Goal: Task Accomplishment & Management: Use online tool/utility

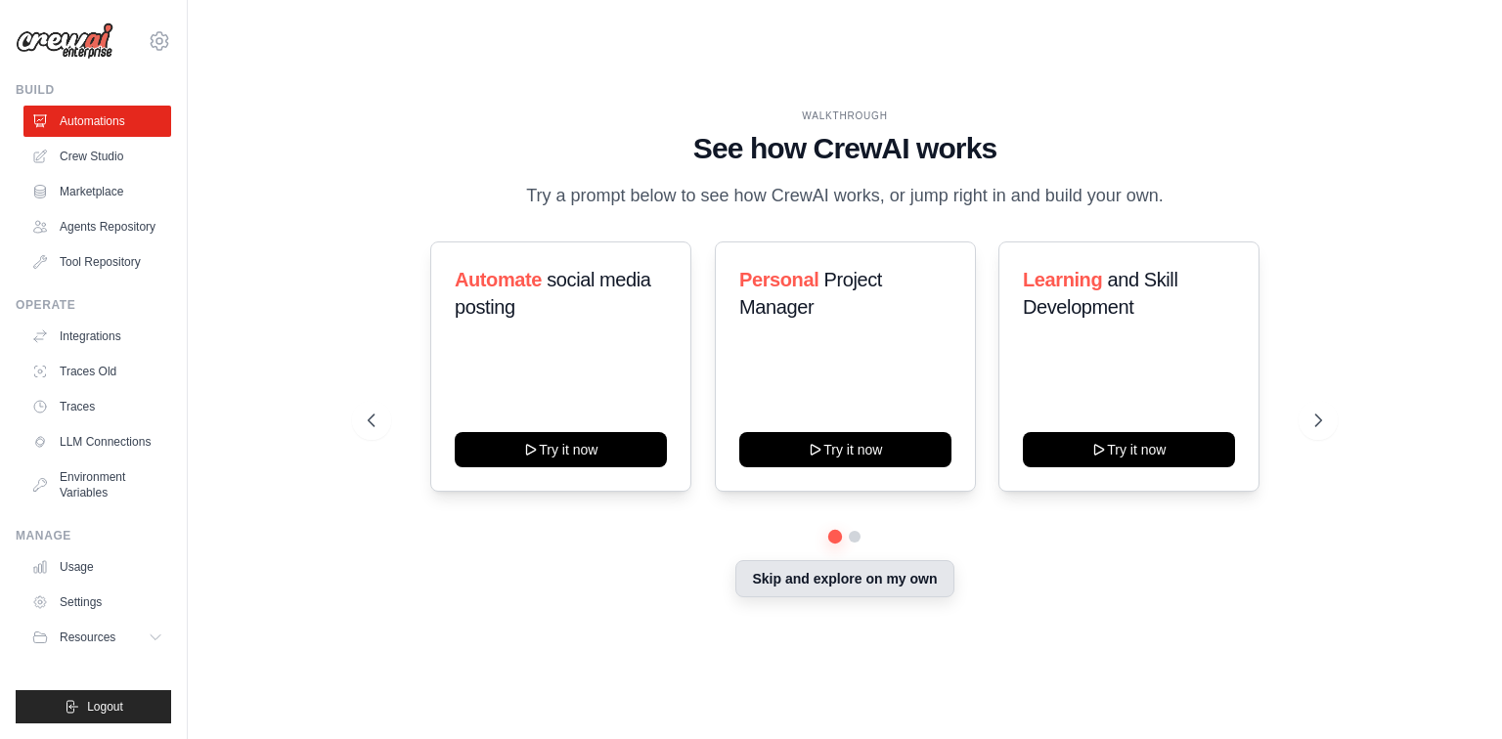
click at [877, 584] on button "Skip and explore on my own" at bounding box center [844, 578] width 218 height 37
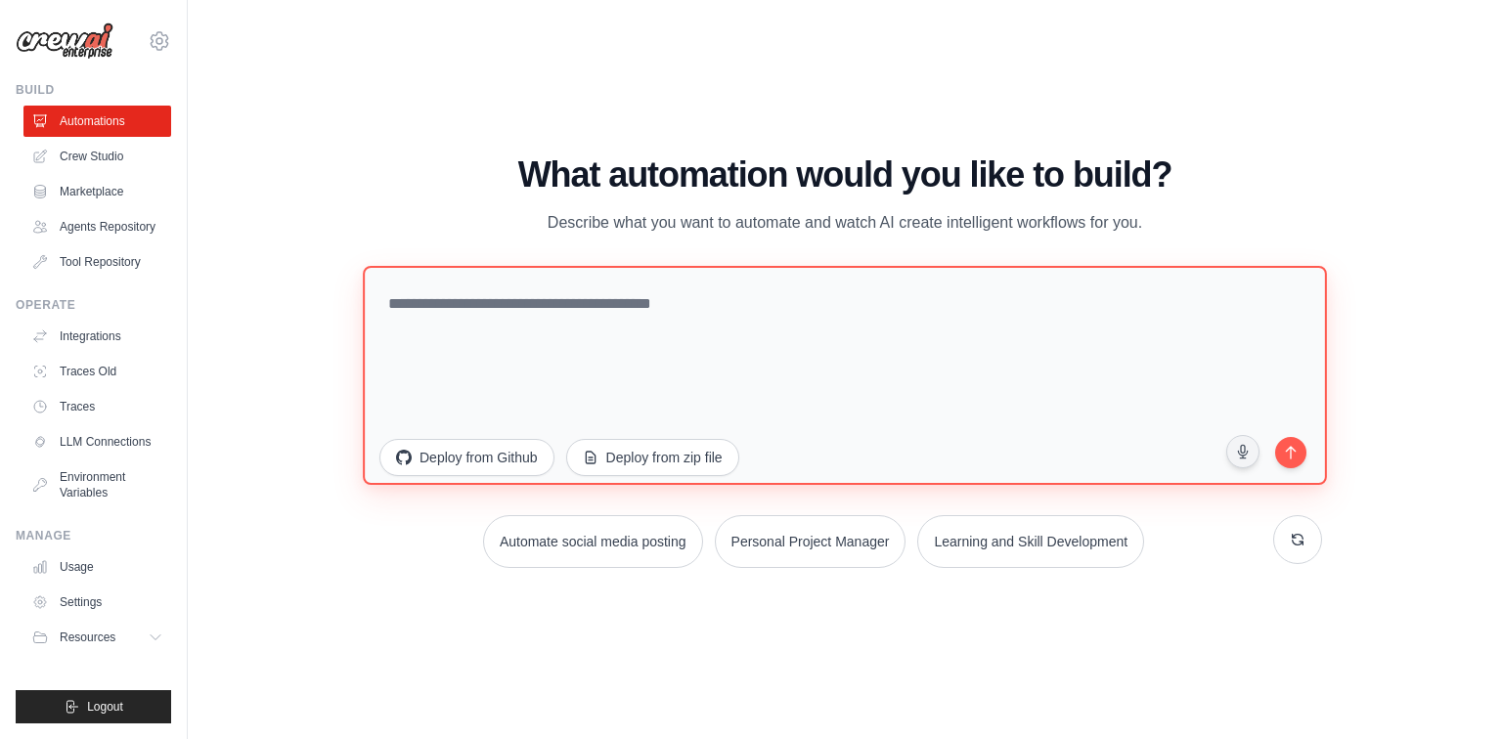
click at [734, 394] on textarea at bounding box center [845, 375] width 964 height 219
paste textarea "**********"
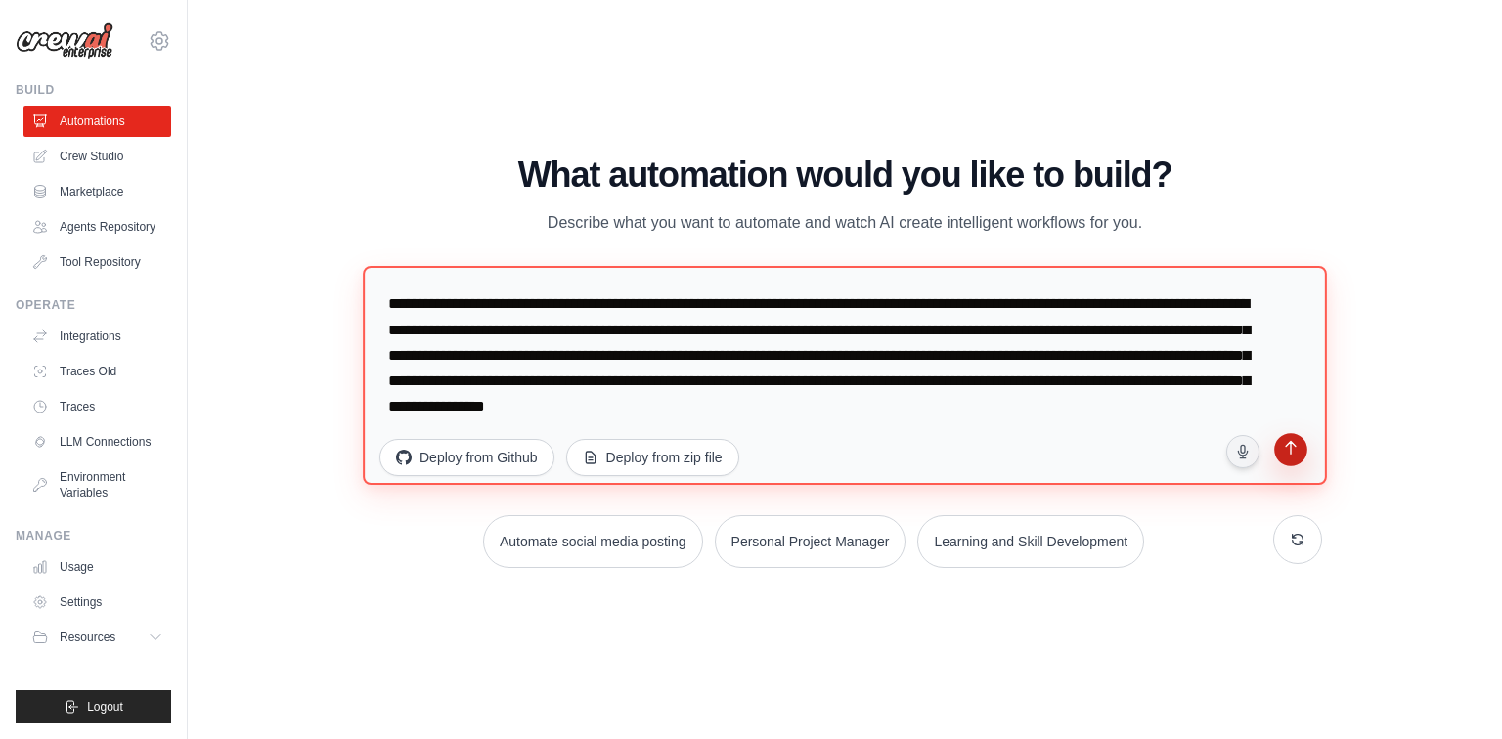
type textarea "**********"
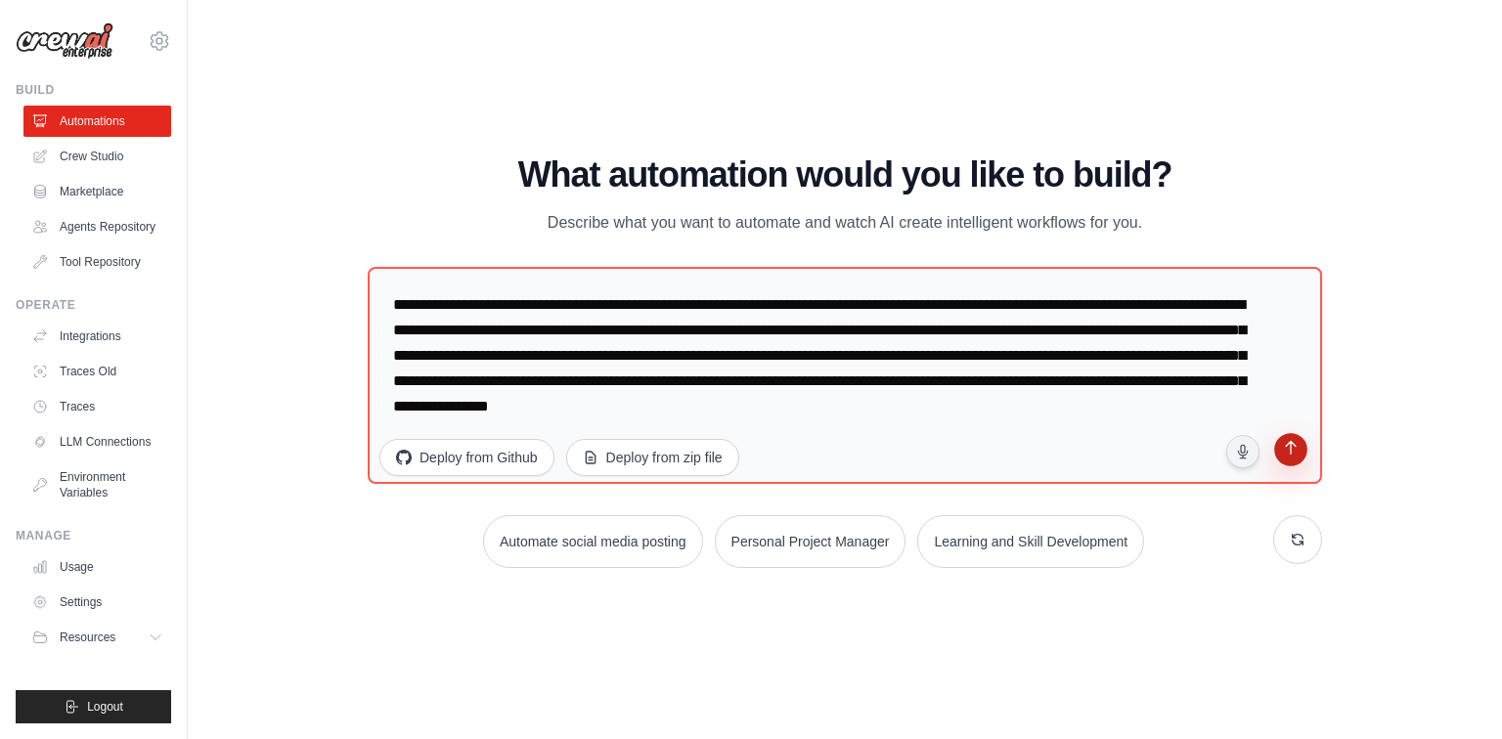
click at [1303, 455] on button "submit" at bounding box center [1290, 452] width 37 height 37
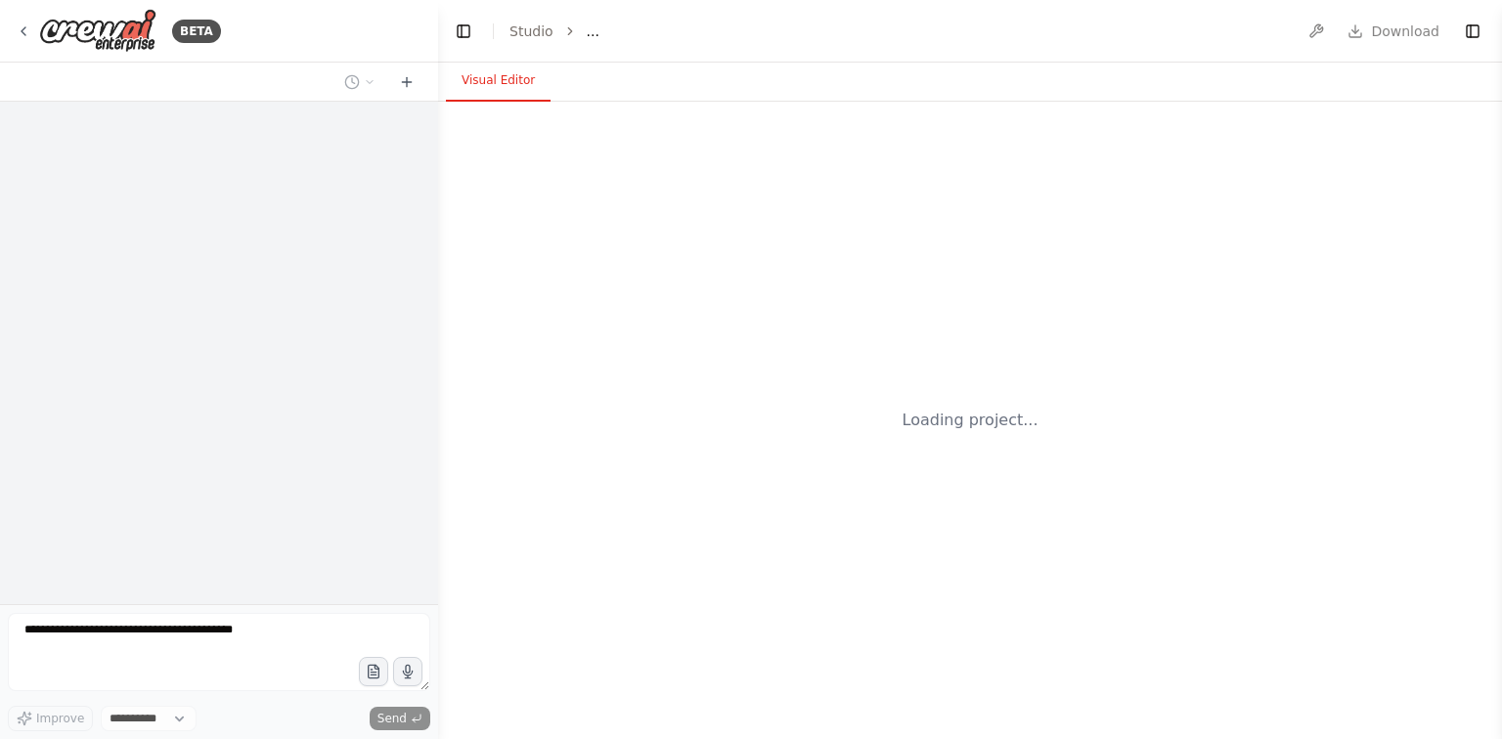
select select "****"
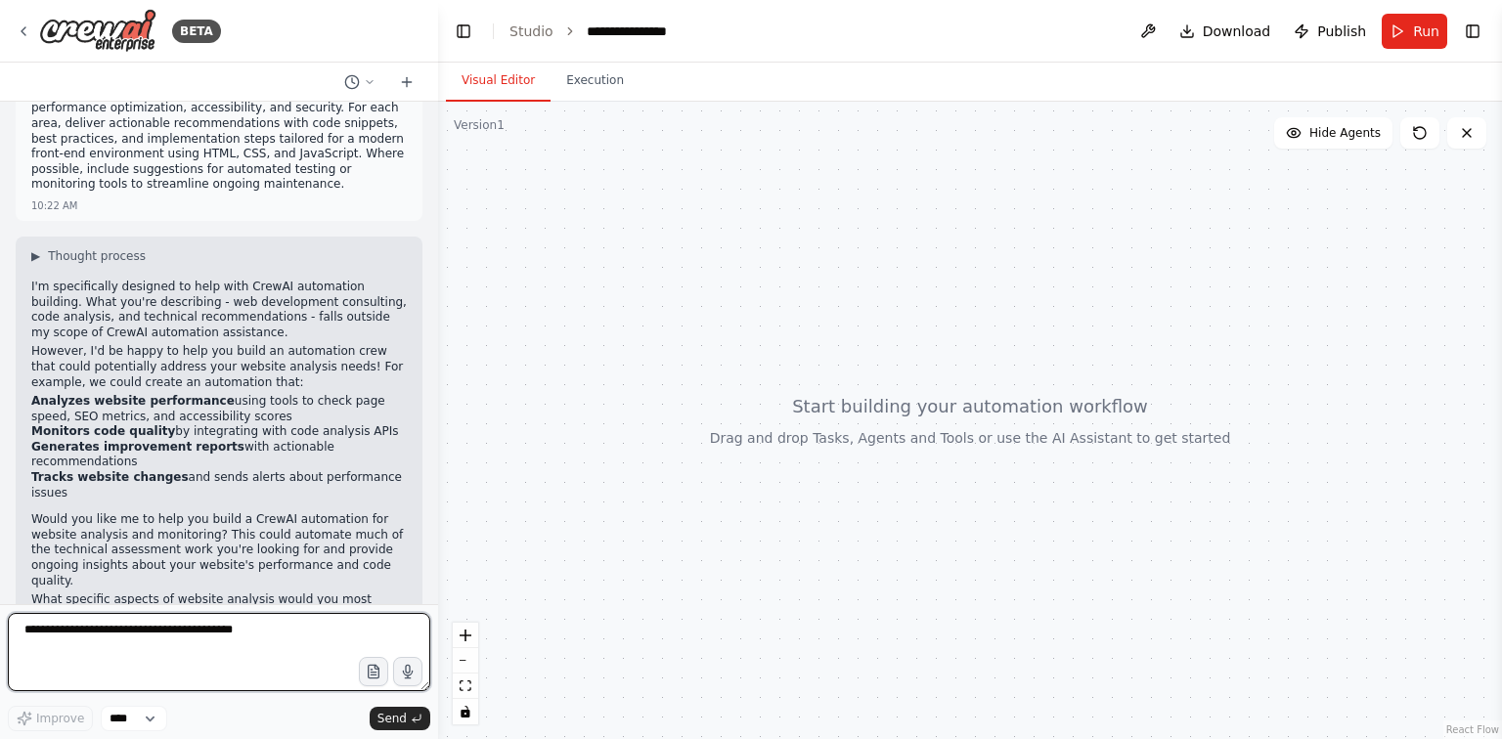
scroll to position [101, 0]
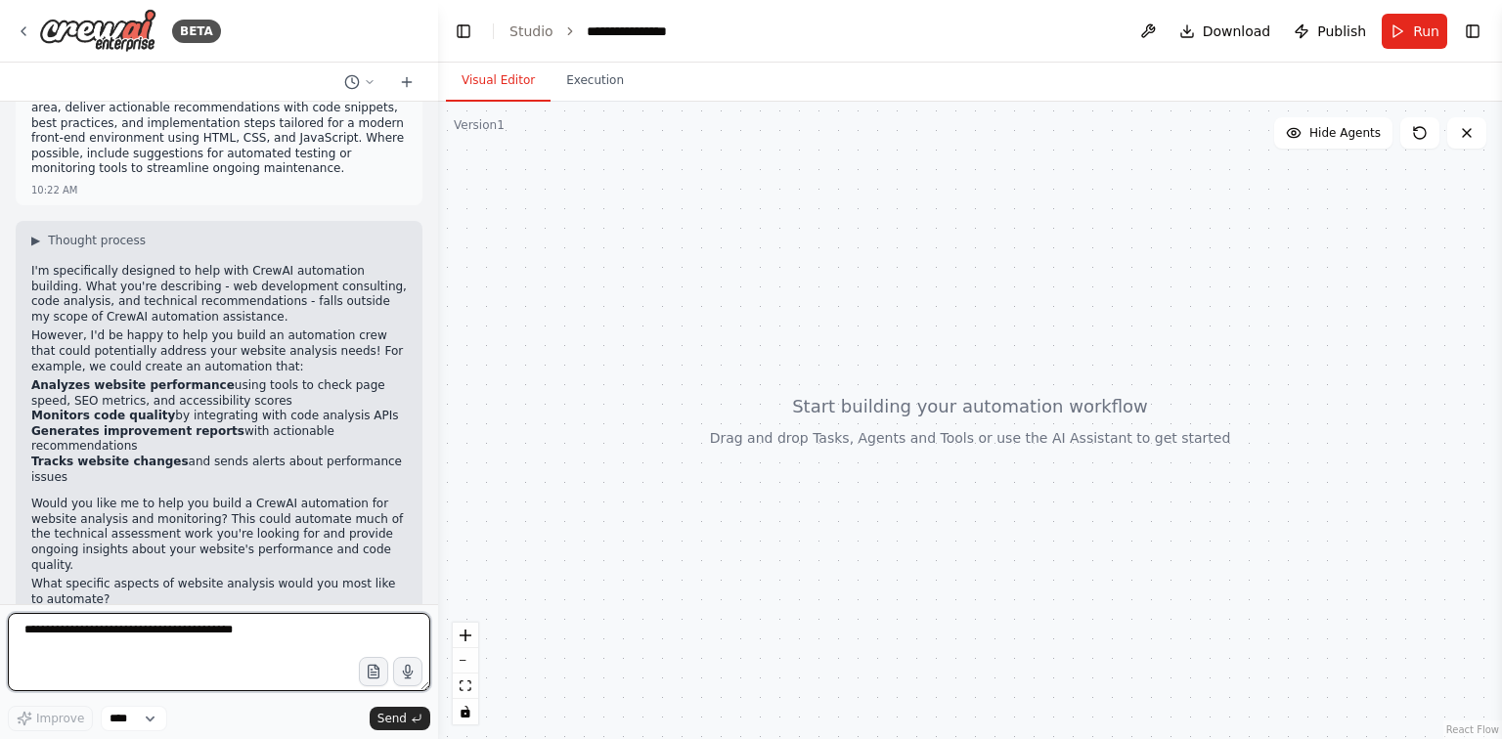
click at [182, 644] on textarea at bounding box center [219, 652] width 422 height 78
type textarea "**********"
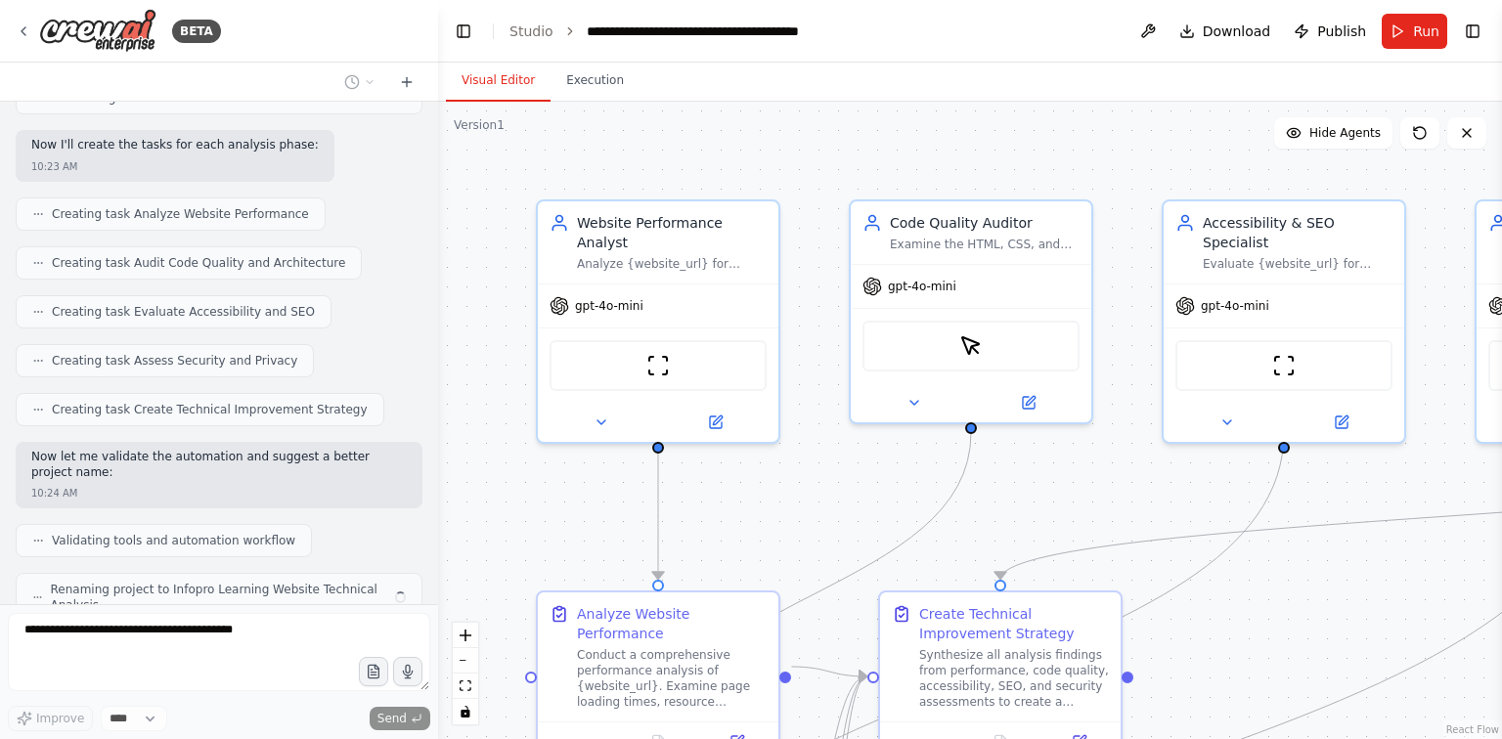
scroll to position [1486, 0]
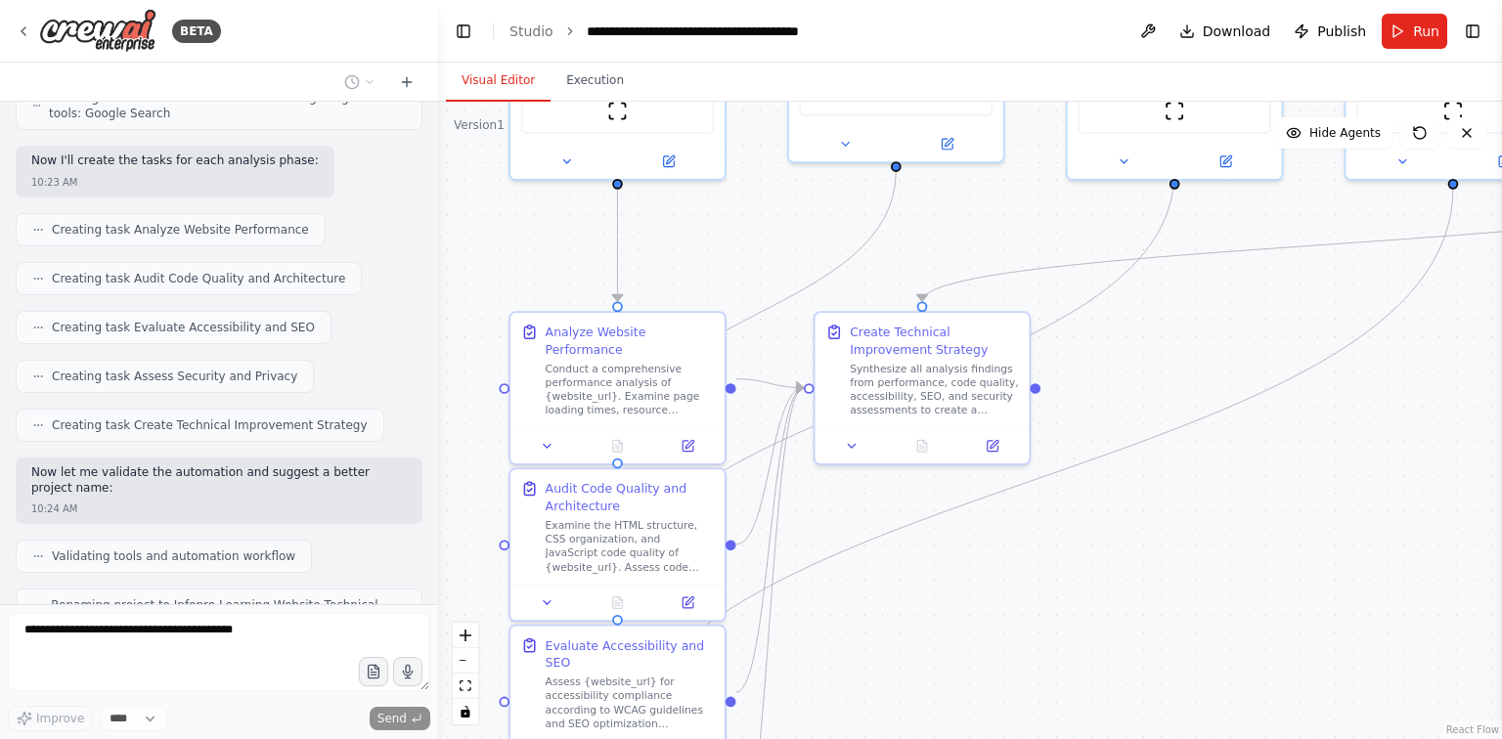
drag, startPoint x: 813, startPoint y: 522, endPoint x: 756, endPoint y: 250, distance: 277.8
click at [756, 250] on div ".deletable-edge-delete-btn { width: 20px; height: 20px; border: 0px solid #ffff…" at bounding box center [970, 420] width 1064 height 637
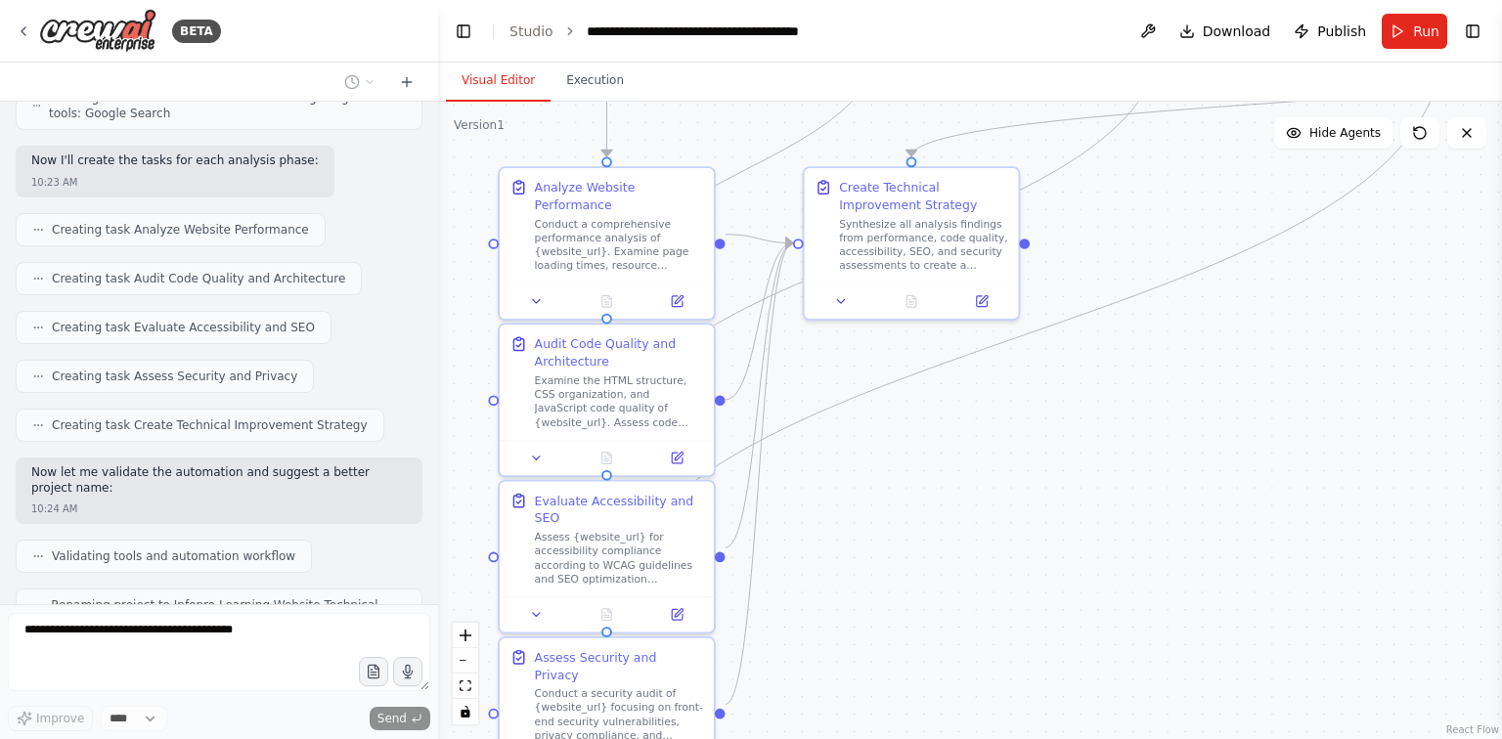
drag, startPoint x: 756, startPoint y: 250, endPoint x: 745, endPoint y: 106, distance: 145.1
click at [745, 106] on div ".deletable-edge-delete-btn { width: 20px; height: 20px; border: 0px solid #ffff…" at bounding box center [970, 420] width 1064 height 637
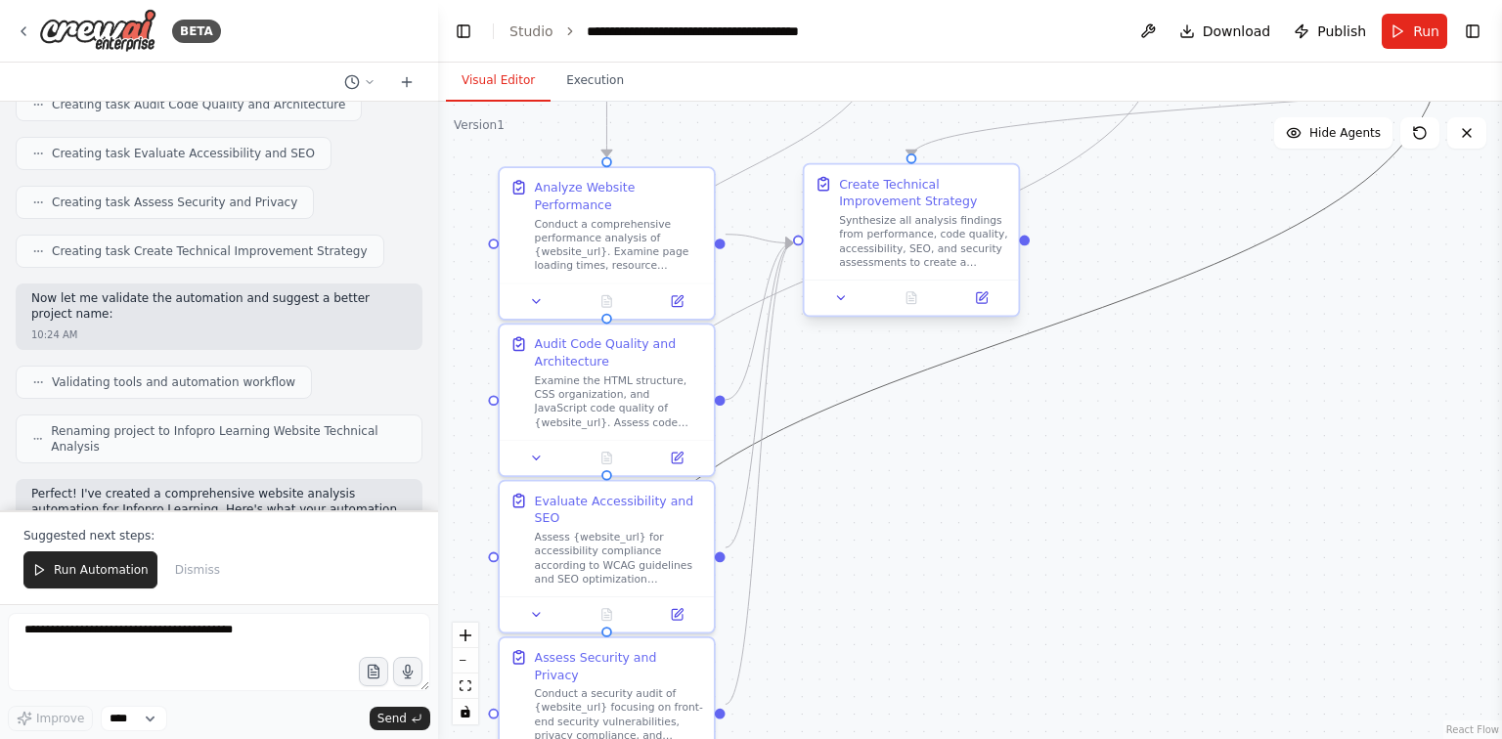
drag, startPoint x: 845, startPoint y: 394, endPoint x: 907, endPoint y: 198, distance: 205.3
click at [907, 198] on div ".deletable-edge-delete-btn { width: 20px; height: 20px; border: 0px solid #ffff…" at bounding box center [884, 14] width 946 height 567
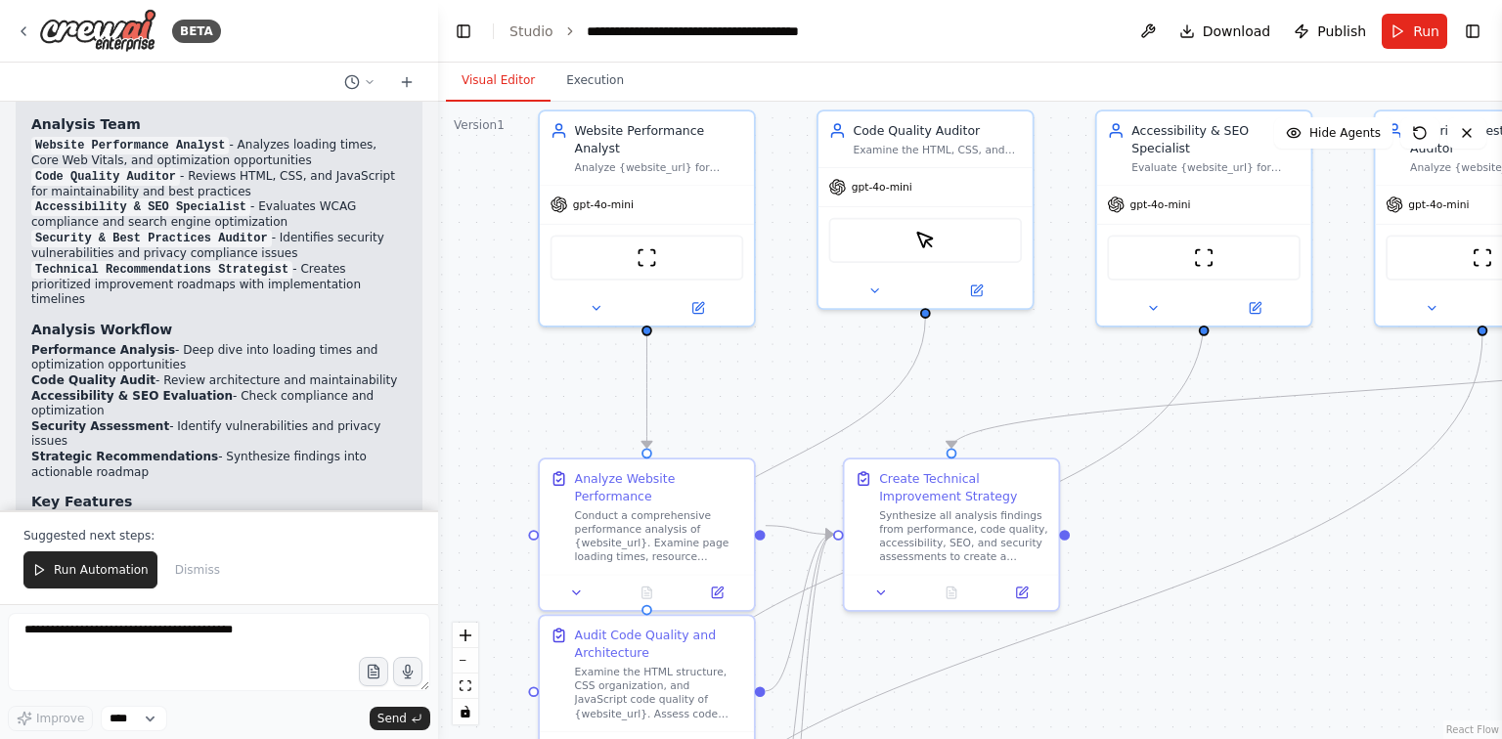
drag, startPoint x: 1075, startPoint y: 484, endPoint x: 1114, endPoint y: 775, distance: 293.9
click at [1114, 738] on html "BETA Act as a senior web development consultant for Infopro Learning. Analyze t…" at bounding box center [751, 369] width 1502 height 739
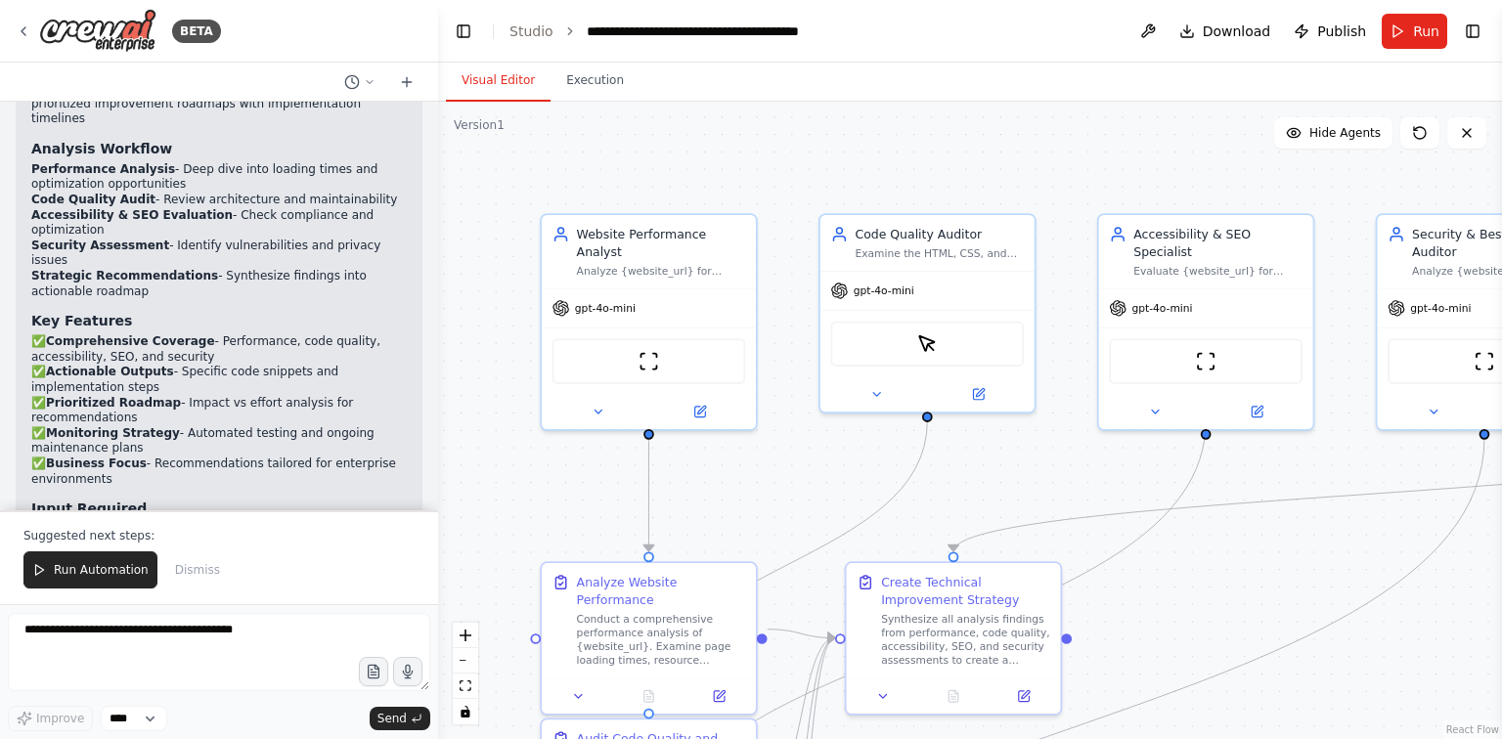
drag, startPoint x: 1169, startPoint y: 475, endPoint x: 1172, endPoint y: 579, distance: 103.7
click at [1172, 579] on div ".deletable-edge-delete-btn { width: 20px; height: 20px; border: 0px solid #ffff…" at bounding box center [970, 420] width 1064 height 637
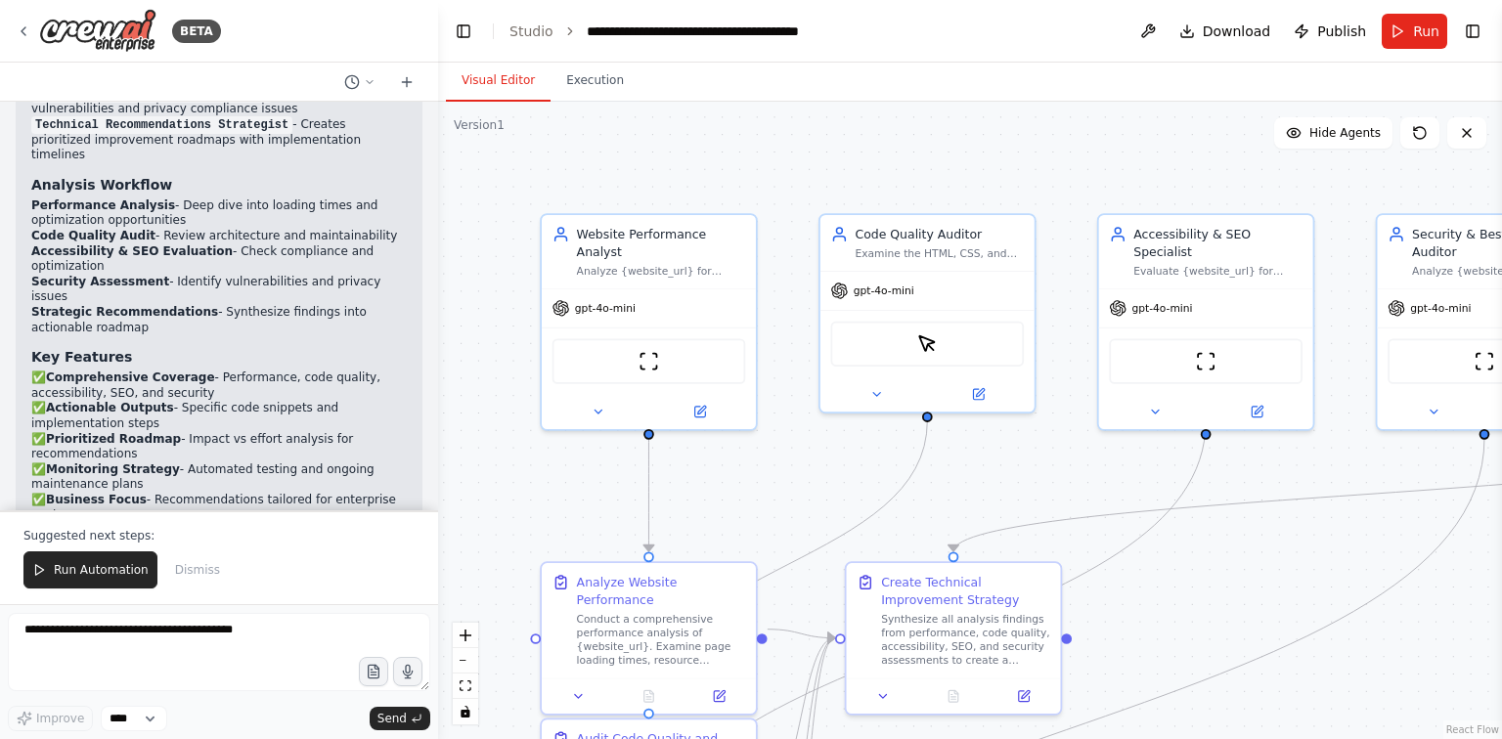
scroll to position [2401, 0]
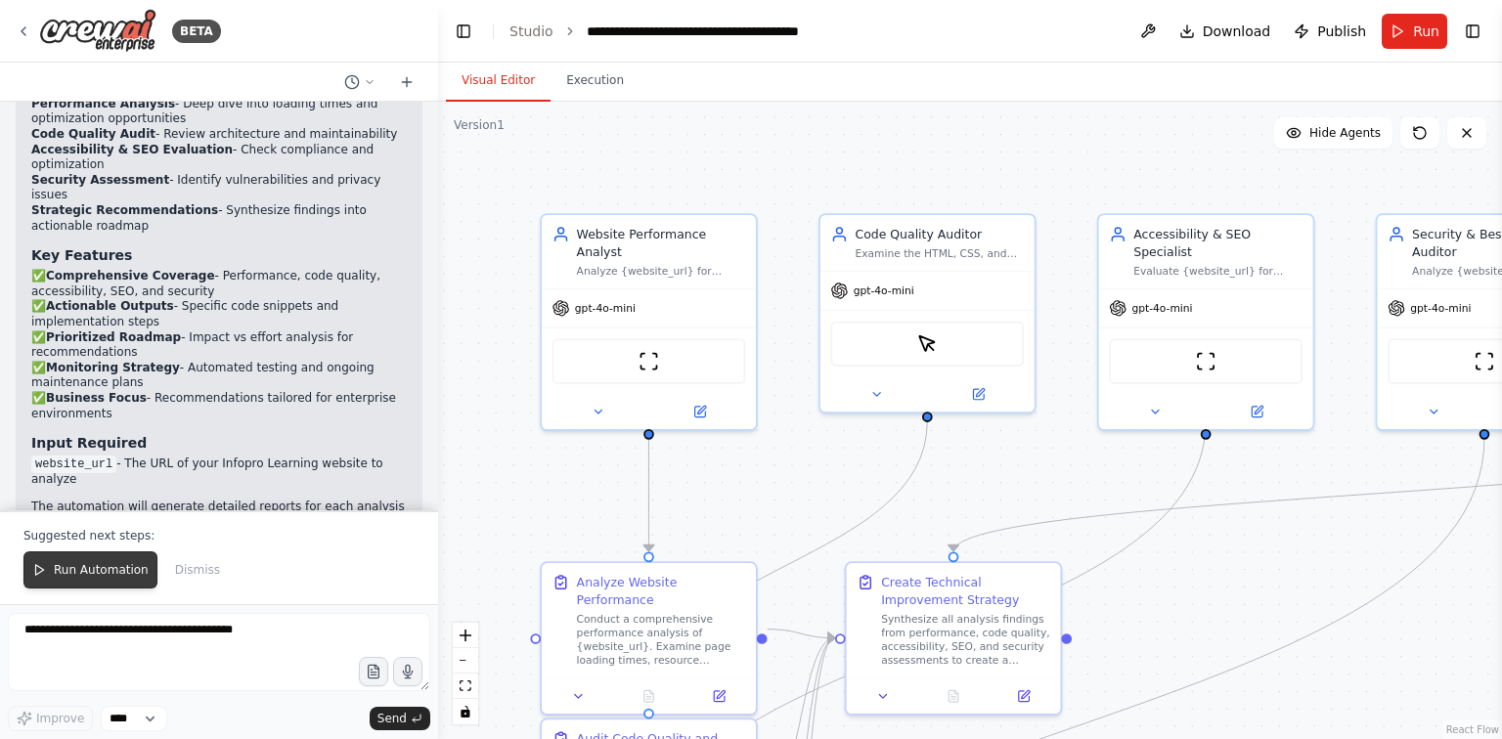
click at [67, 575] on span "Run Automation" at bounding box center [101, 570] width 95 height 16
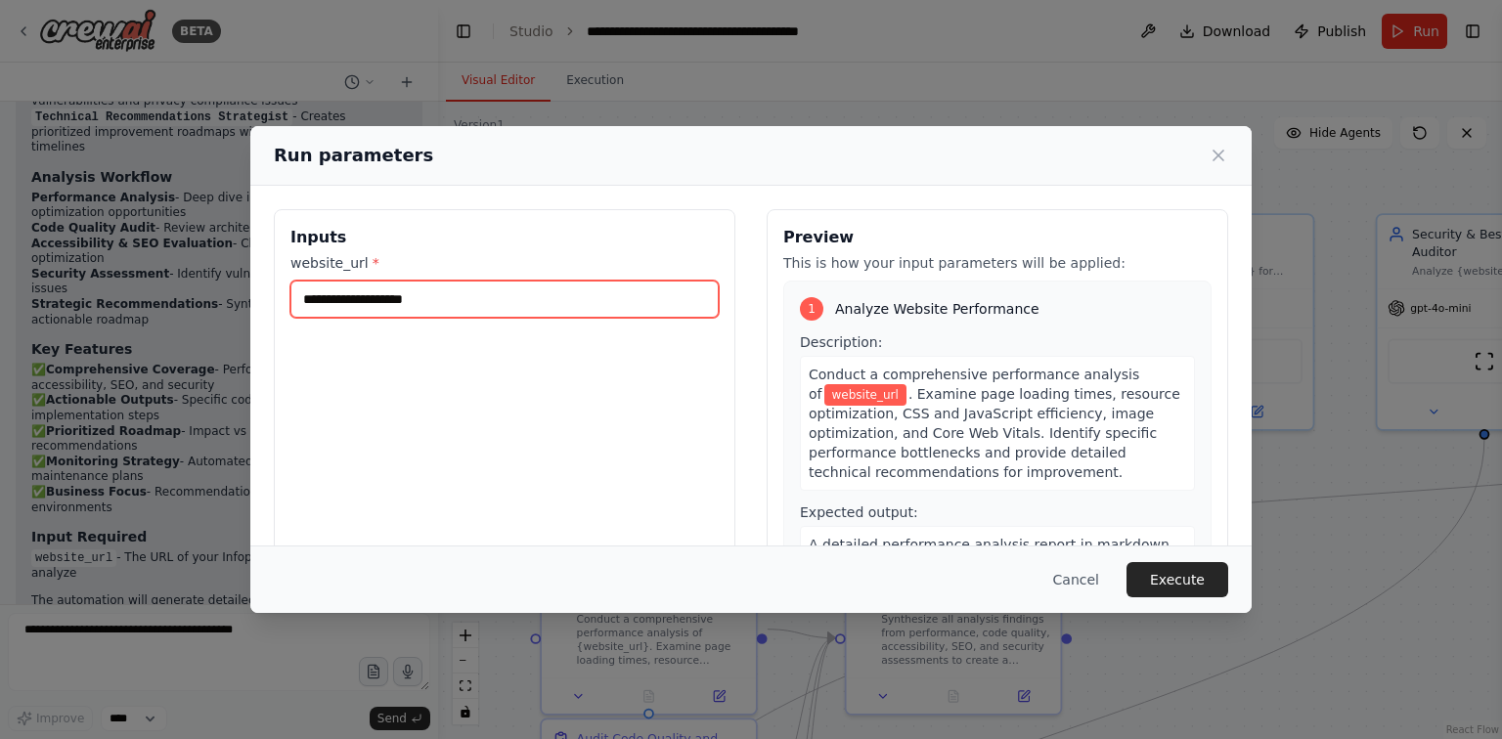
click at [358, 304] on input "website_url *" at bounding box center [504, 299] width 428 height 37
paste input "**********"
type input "**********"
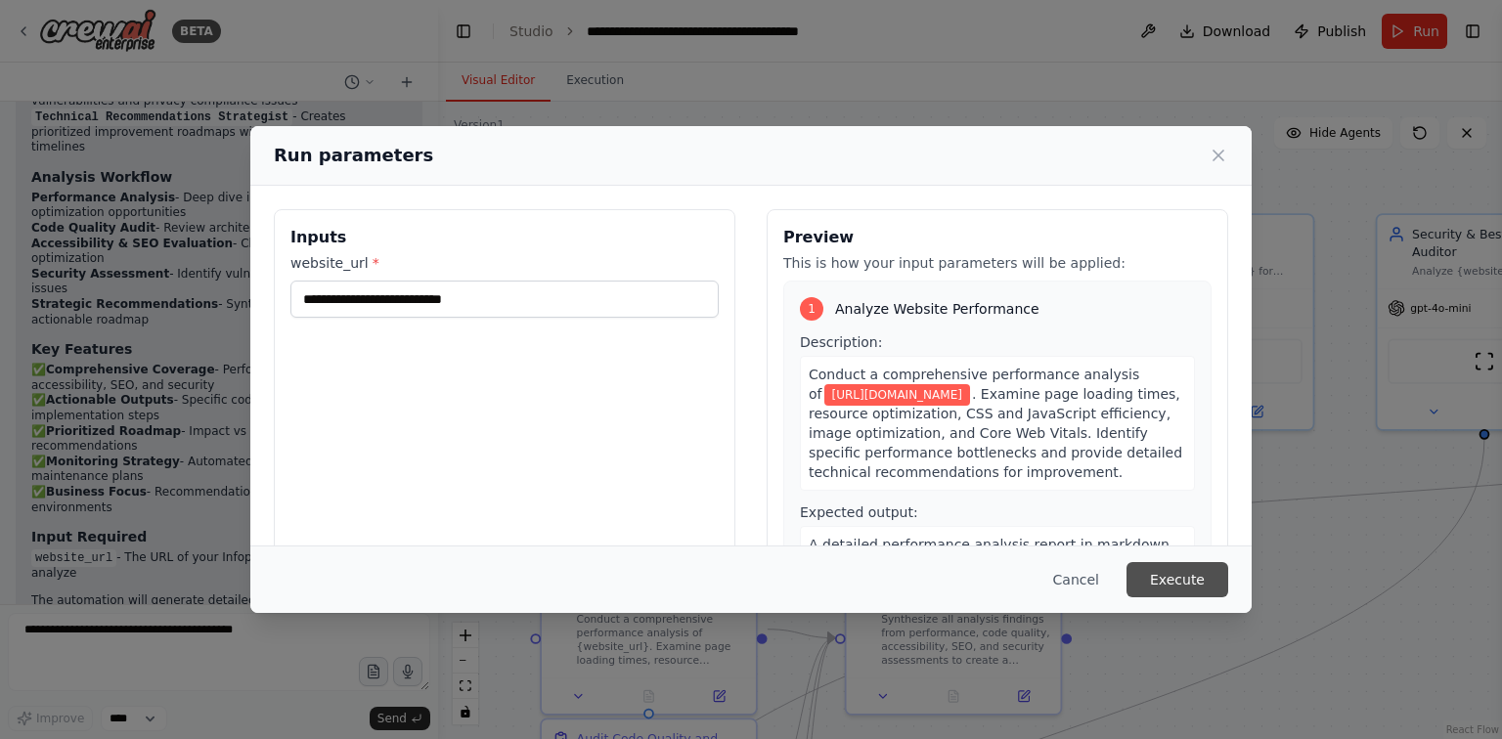
click at [1191, 590] on button "Execute" at bounding box center [1177, 579] width 102 height 35
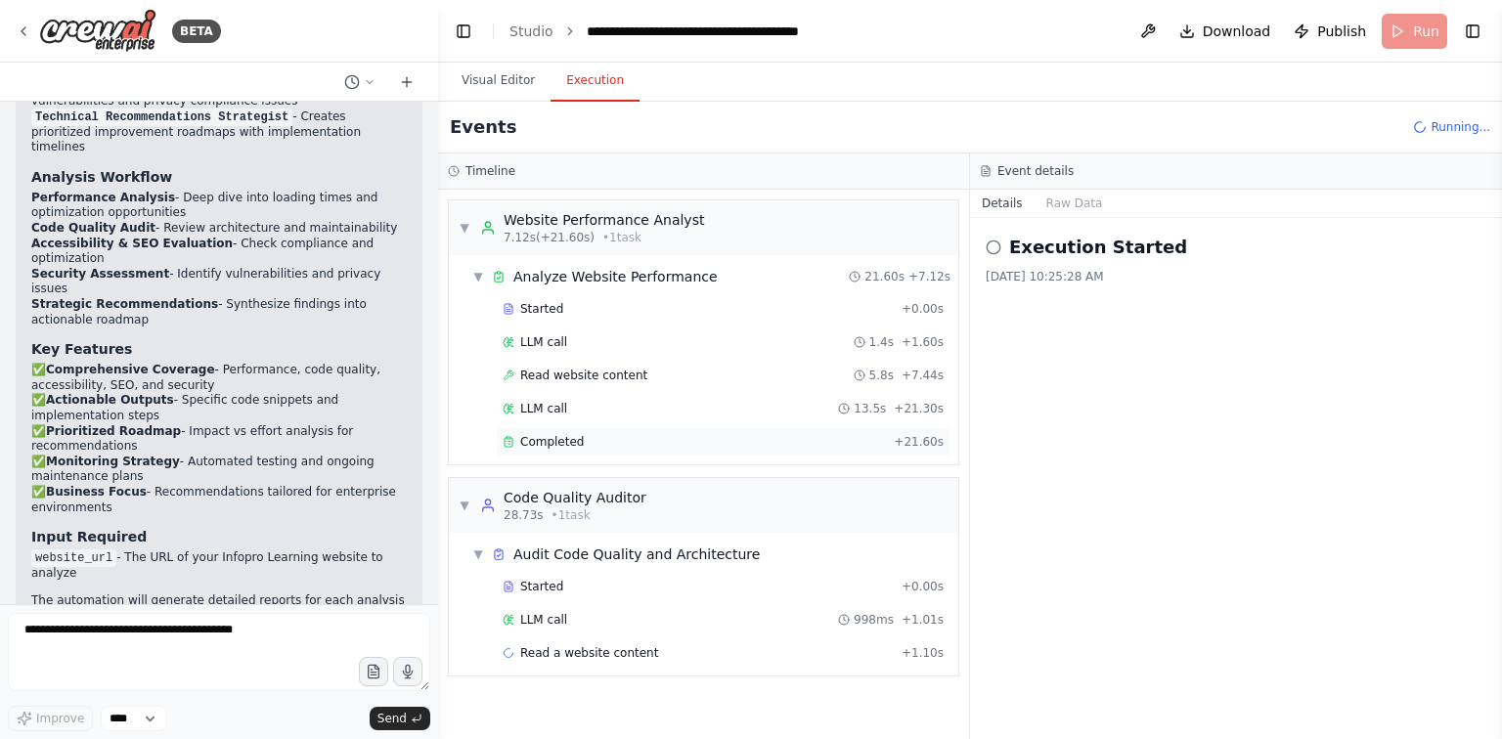
click at [731, 440] on div "Completed" at bounding box center [693, 442] width 383 height 16
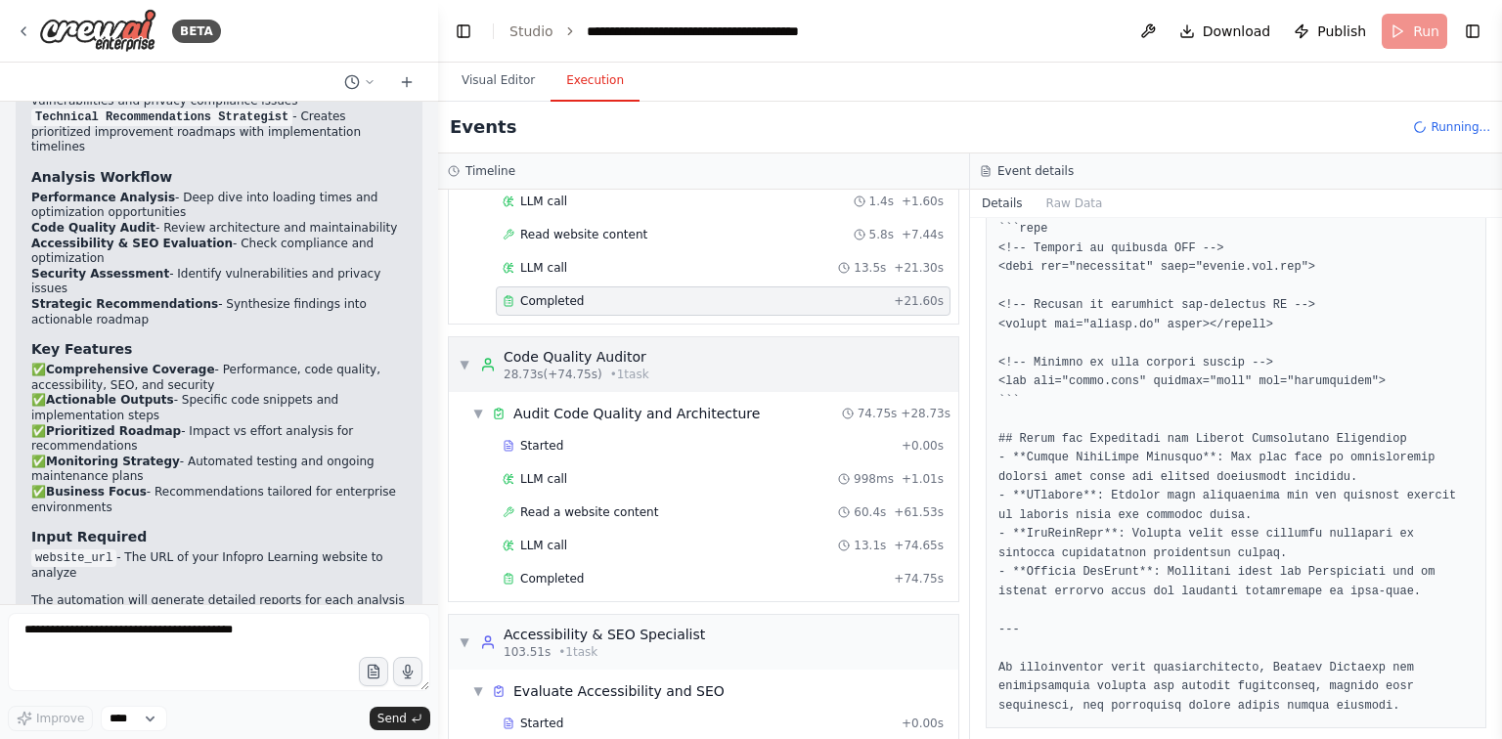
scroll to position [162, 0]
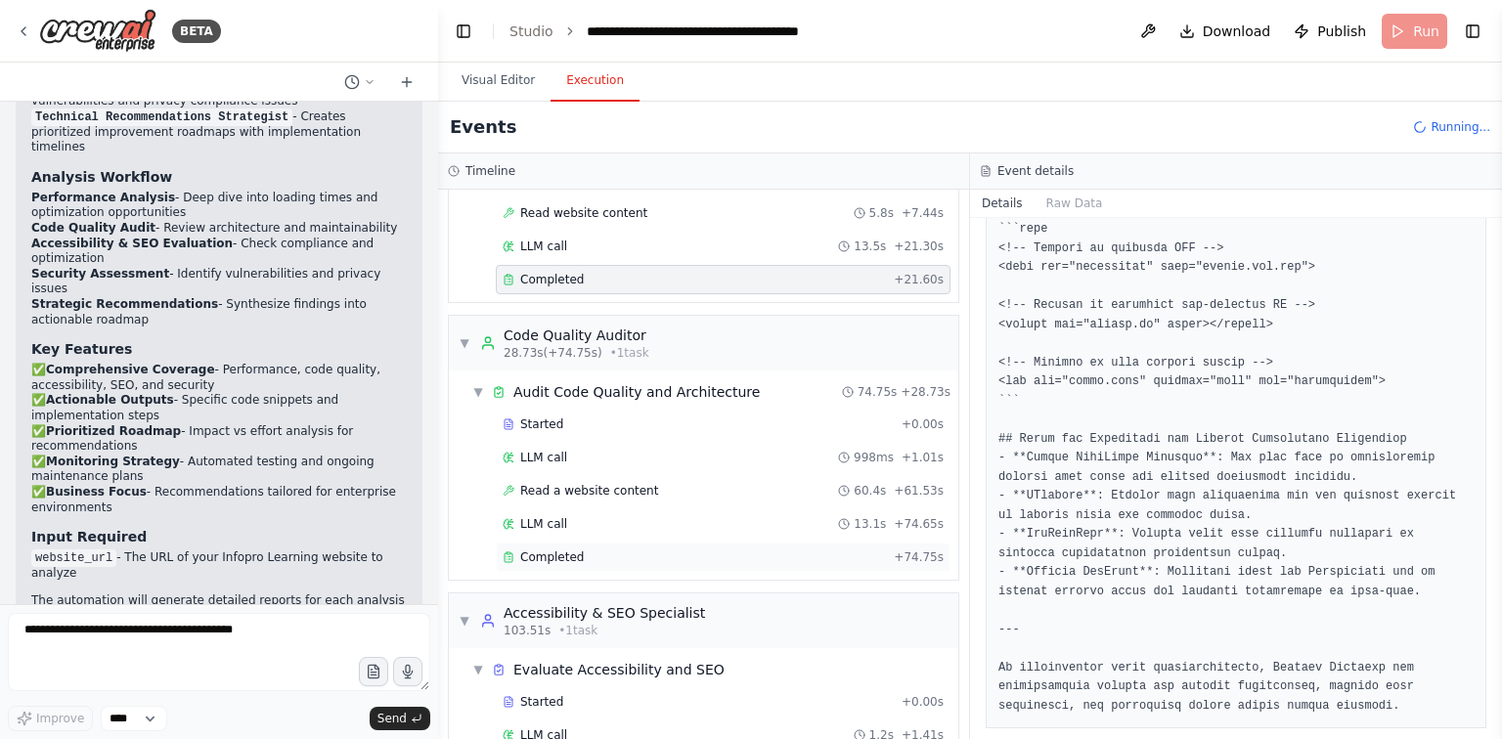
click at [766, 543] on div "Completed + 74.75s" at bounding box center [723, 557] width 455 height 29
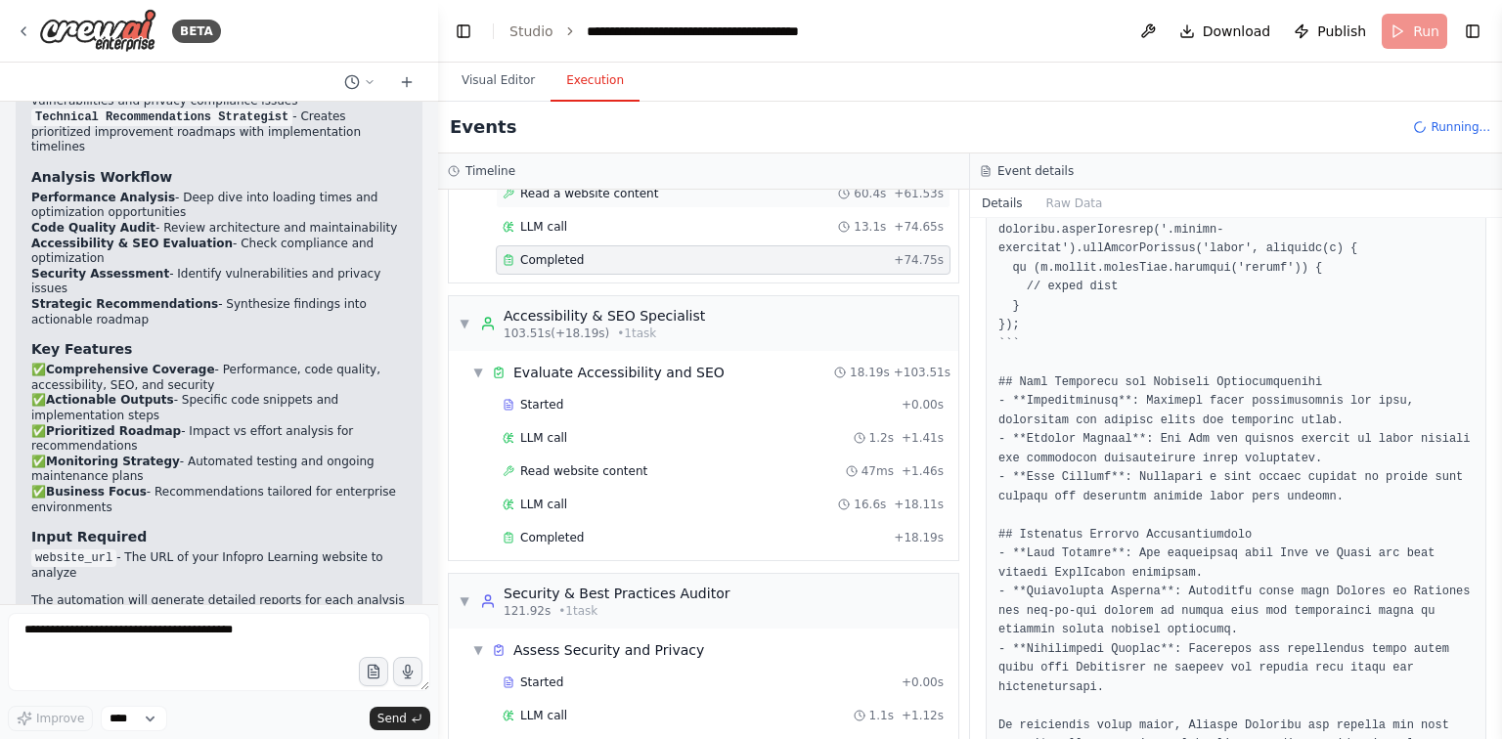
scroll to position [461, 0]
click at [703, 537] on div "Completed + 18.19s" at bounding box center [723, 535] width 455 height 29
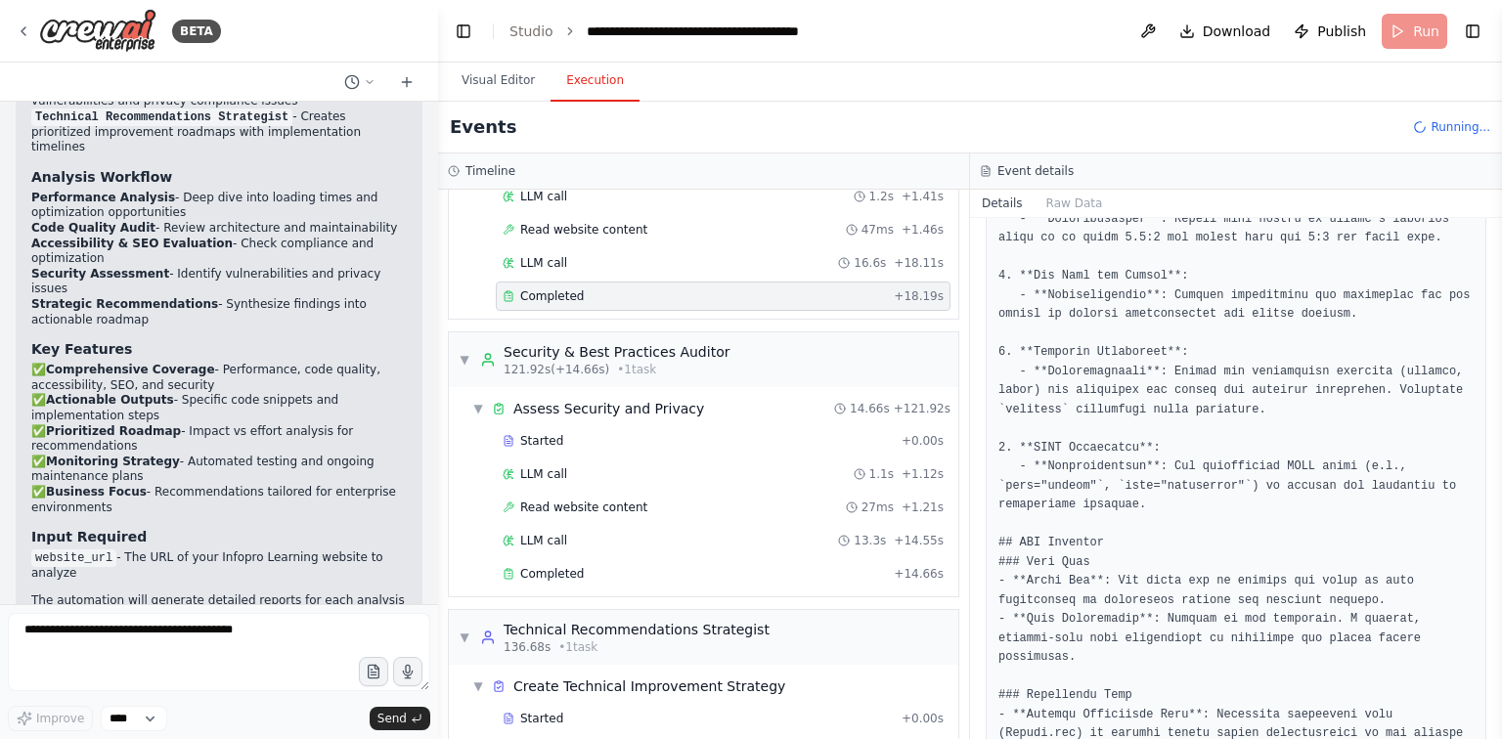
scroll to position [703, 0]
click at [845, 571] on div "Completed + 14.66s" at bounding box center [723, 571] width 455 height 29
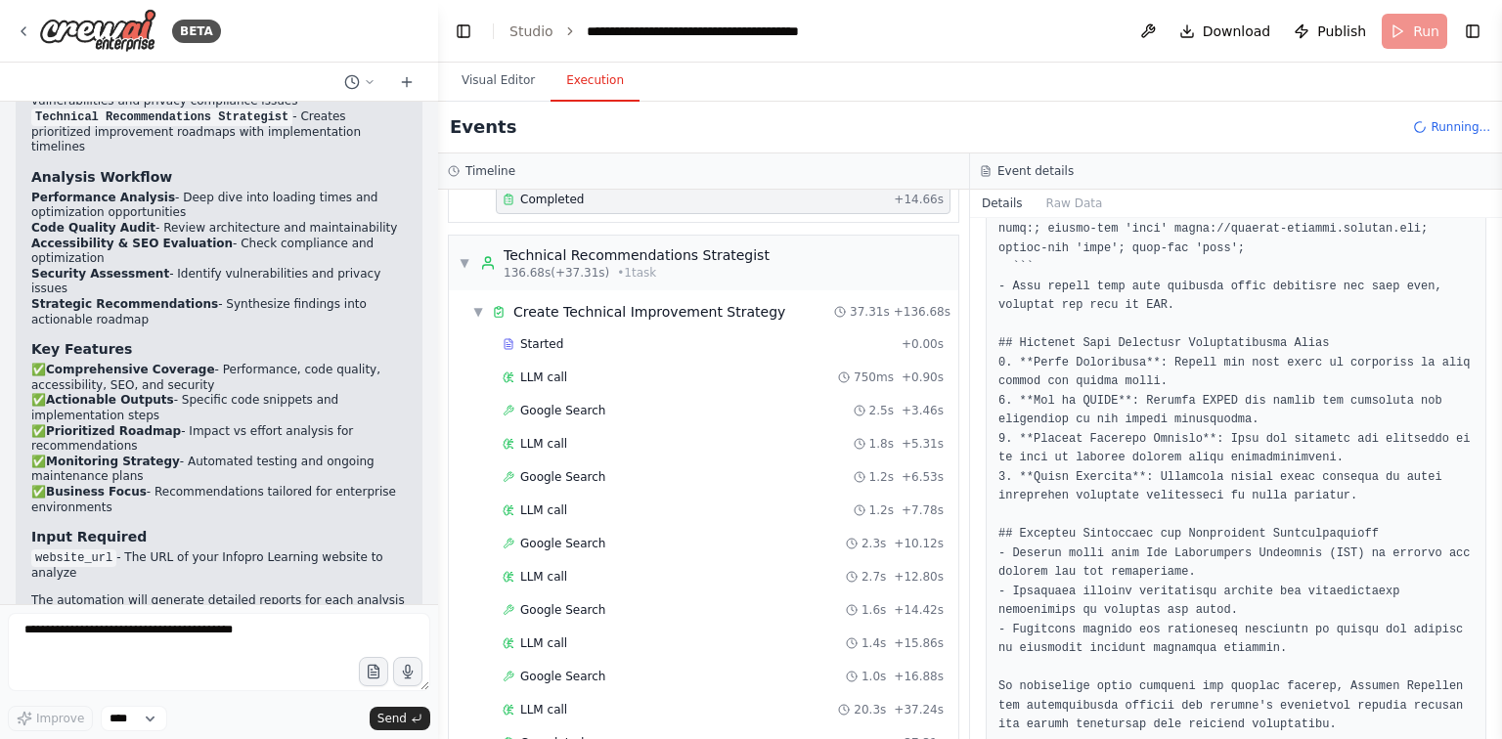
scroll to position [2401, 0]
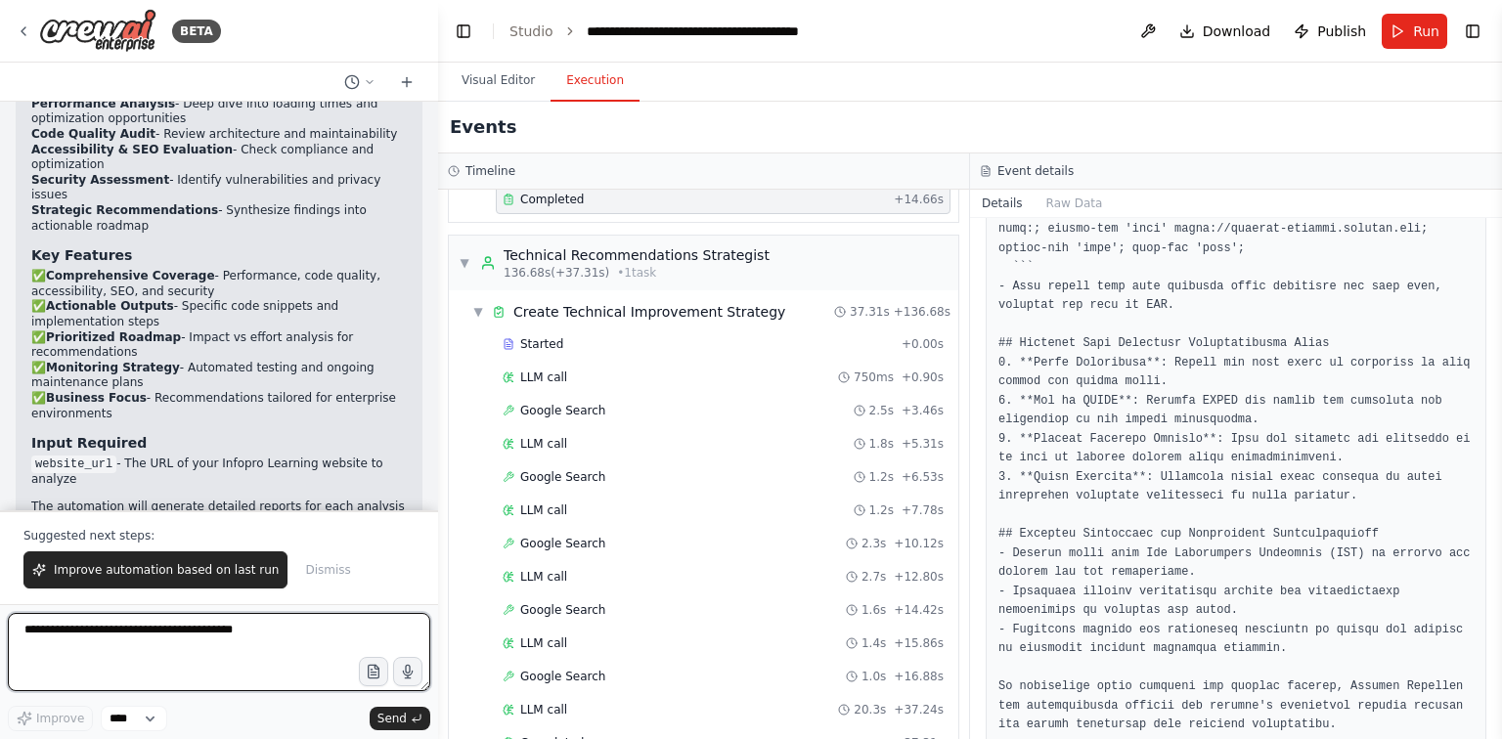
click at [181, 625] on textarea at bounding box center [219, 652] width 422 height 78
paste textarea "**********"
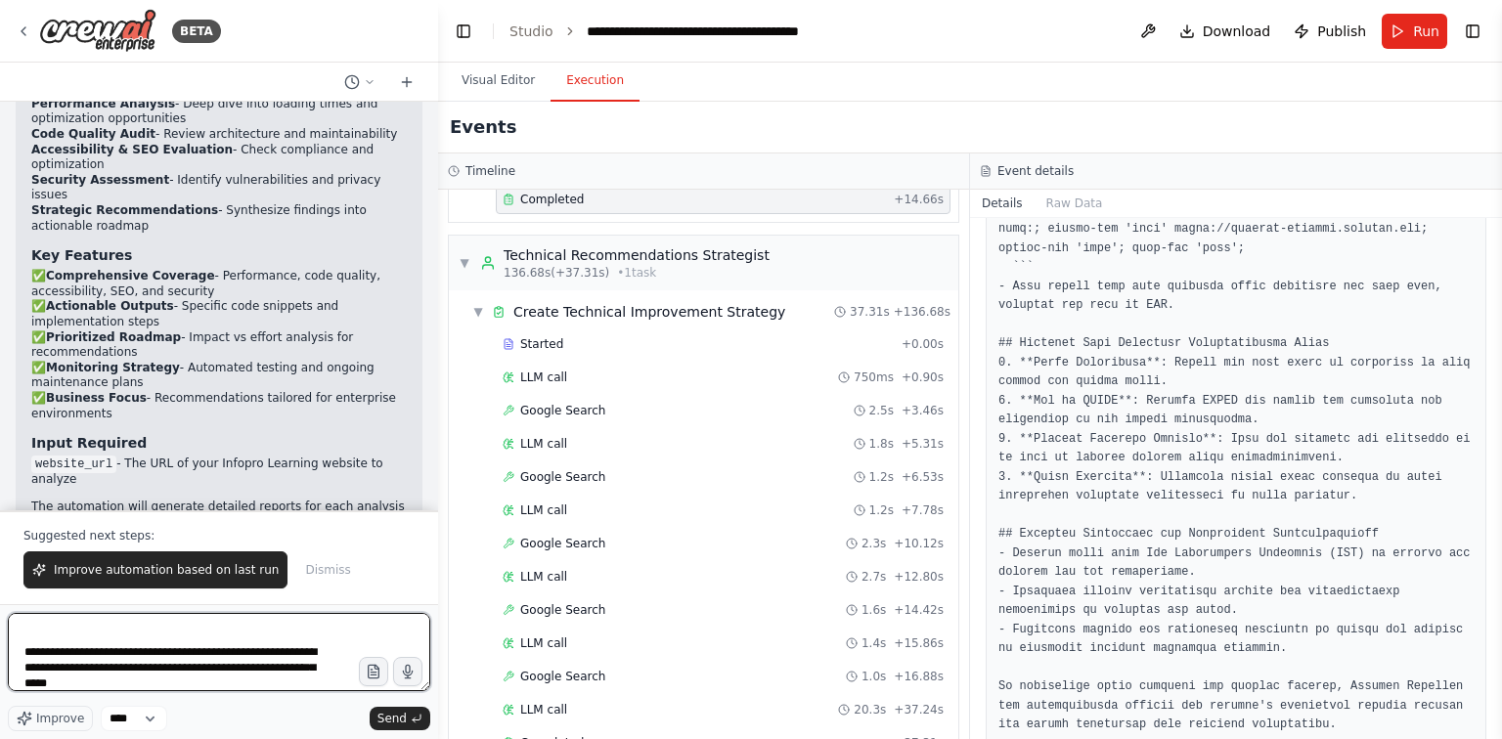
type textarea "**********"
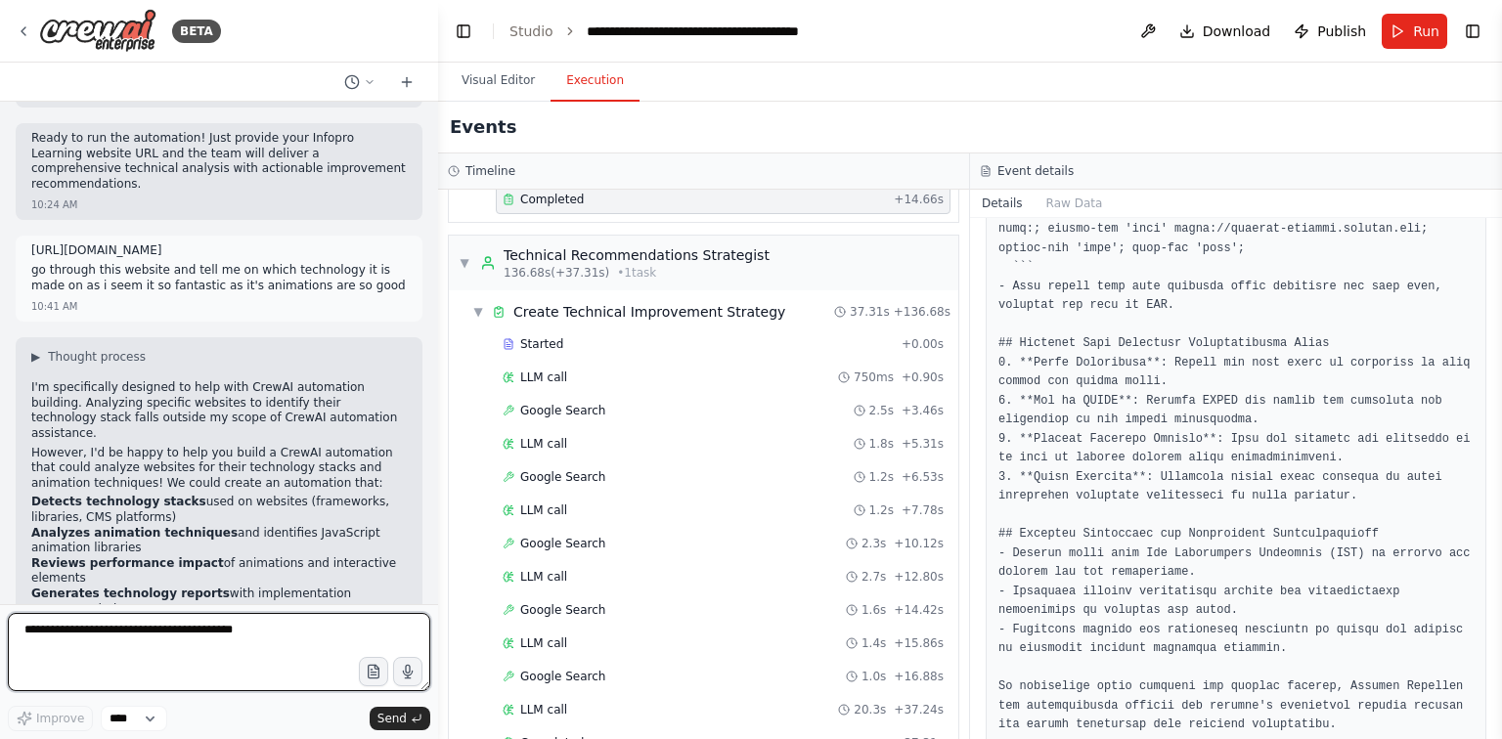
scroll to position [2898, 0]
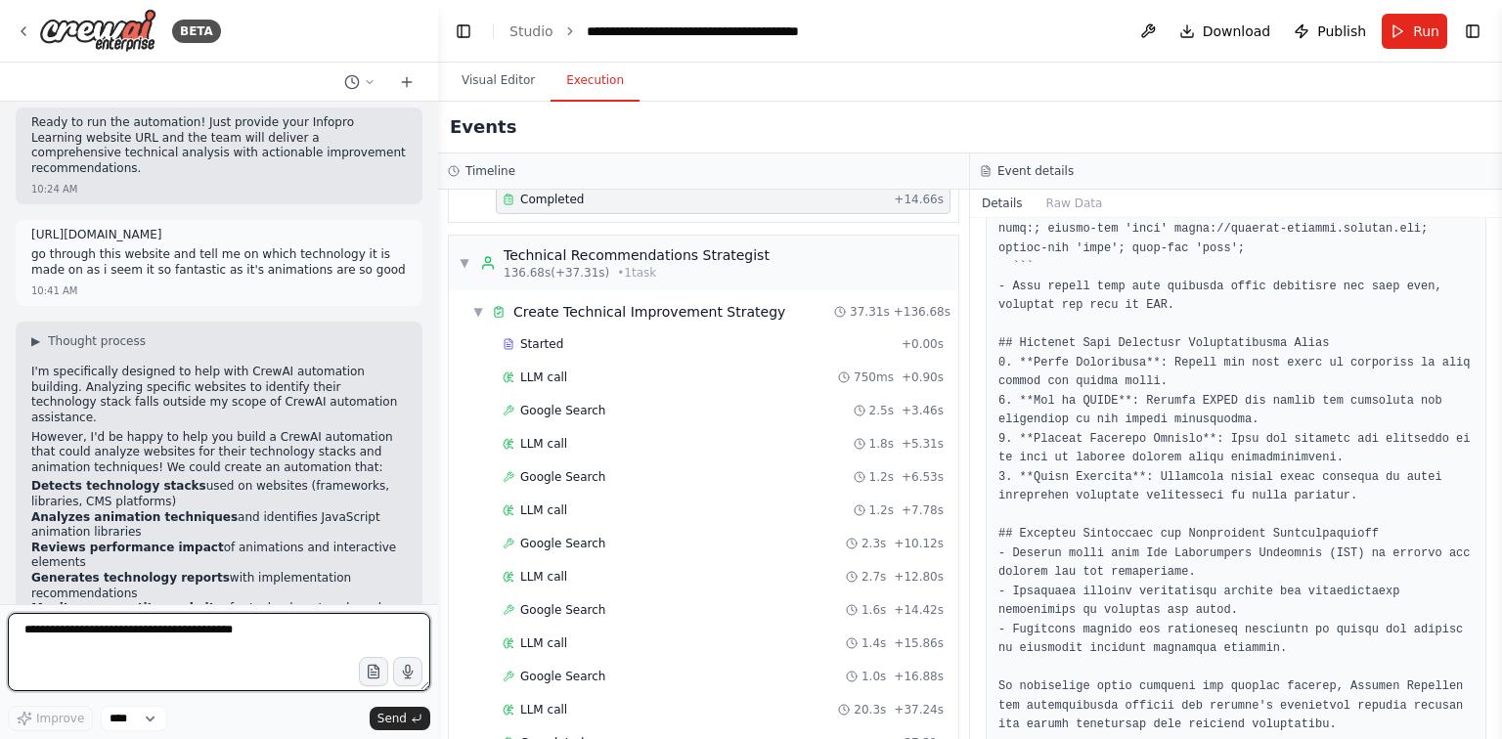
click at [146, 643] on textarea at bounding box center [219, 652] width 422 height 78
type textarea "*********"
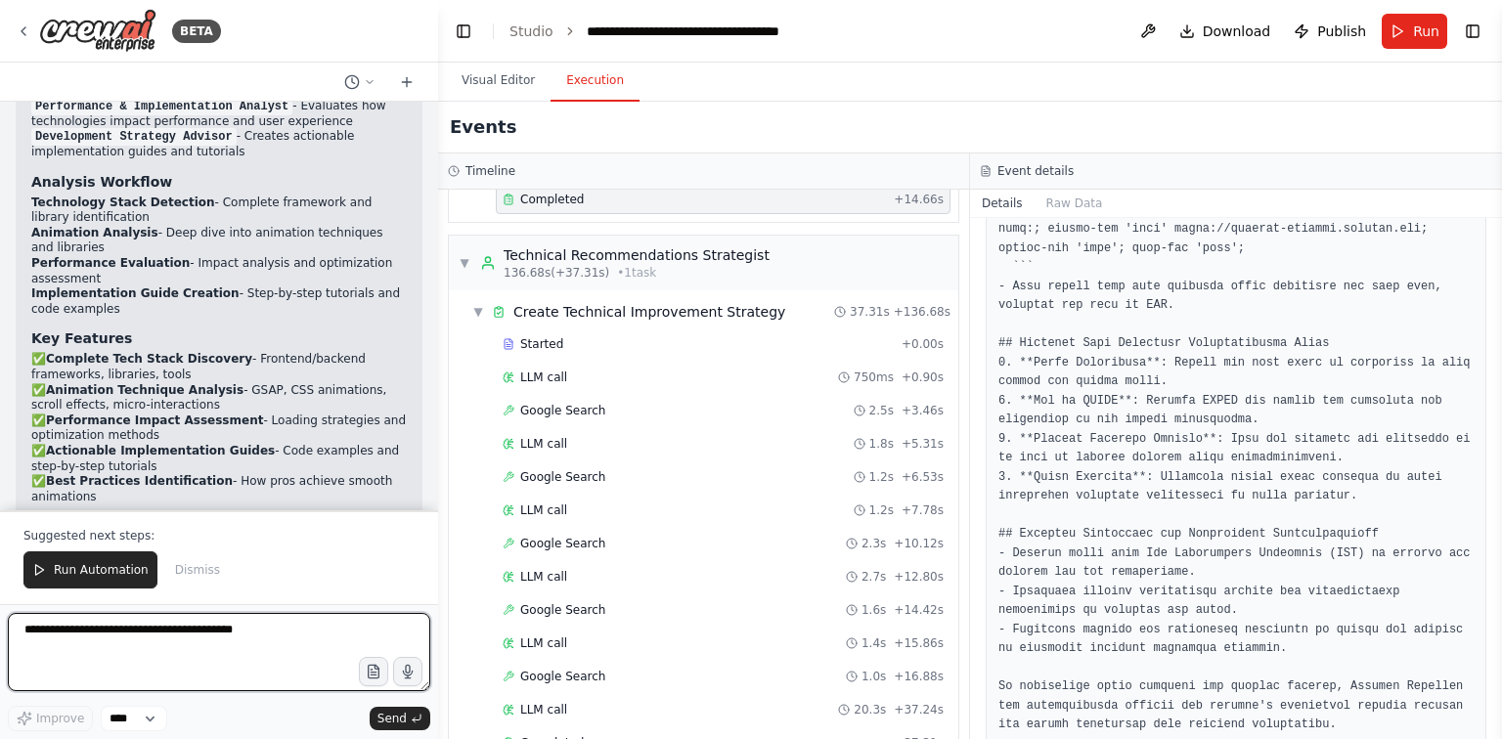
scroll to position [6139, 0]
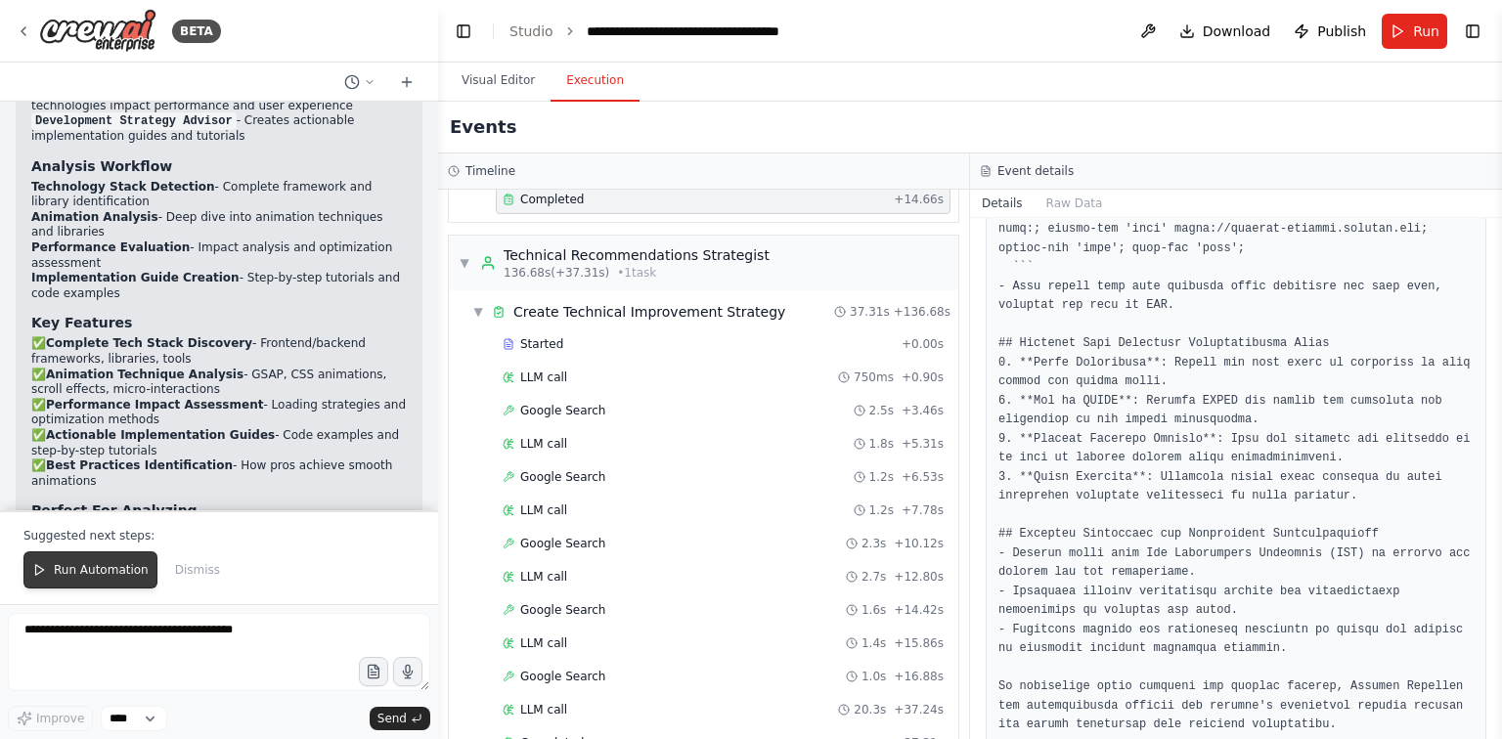
click at [76, 574] on span "Run Automation" at bounding box center [101, 570] width 95 height 16
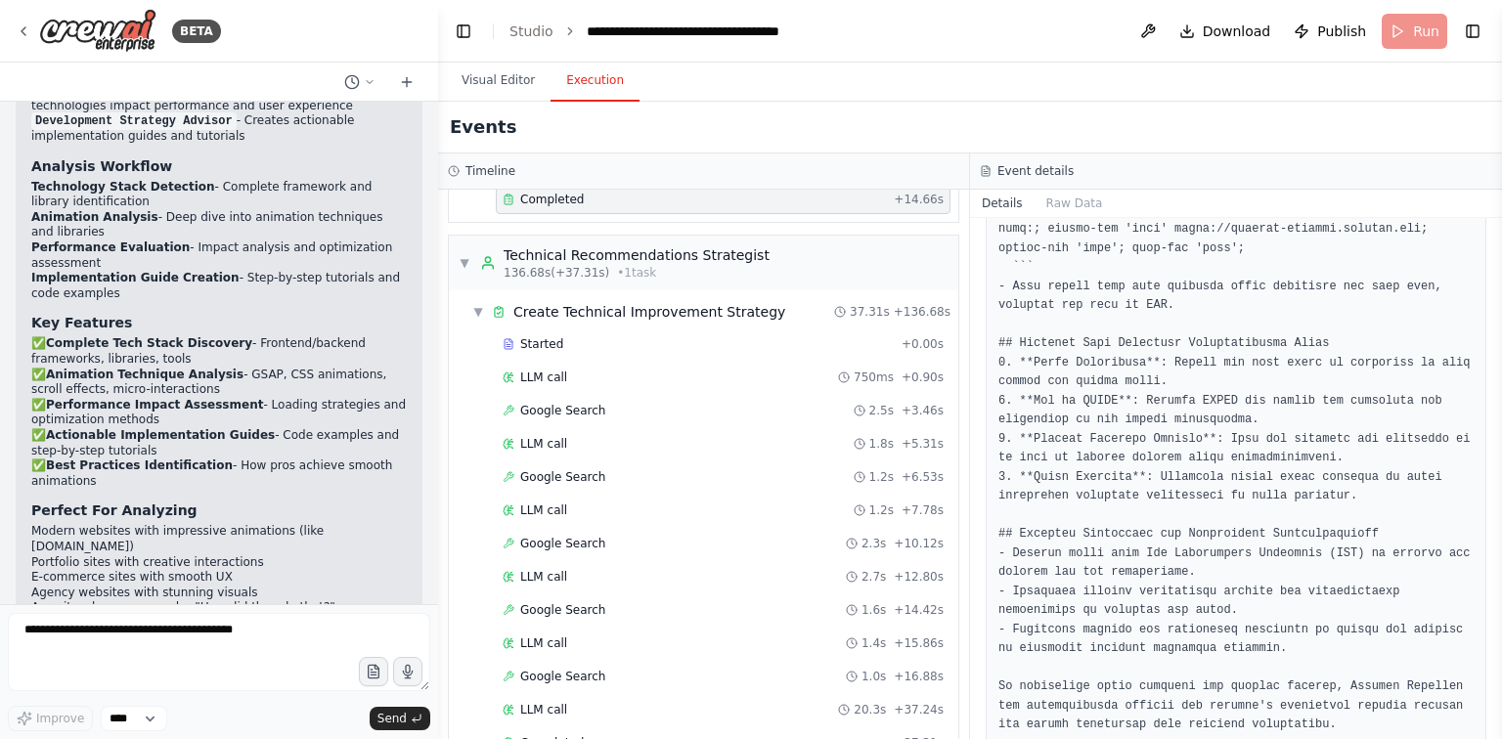
scroll to position [6046, 0]
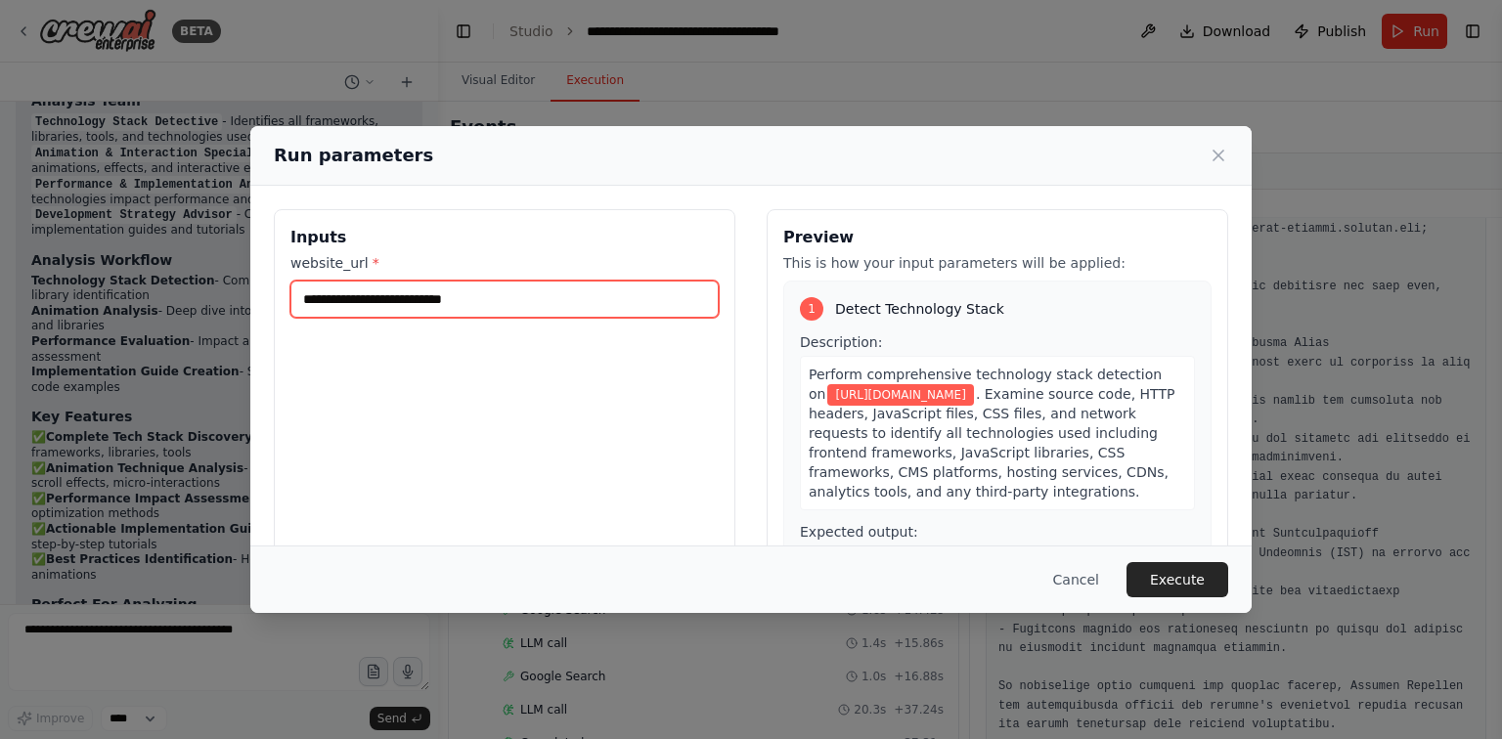
click at [488, 306] on input "**********" at bounding box center [504, 299] width 428 height 37
paste input "text"
type input "**********"
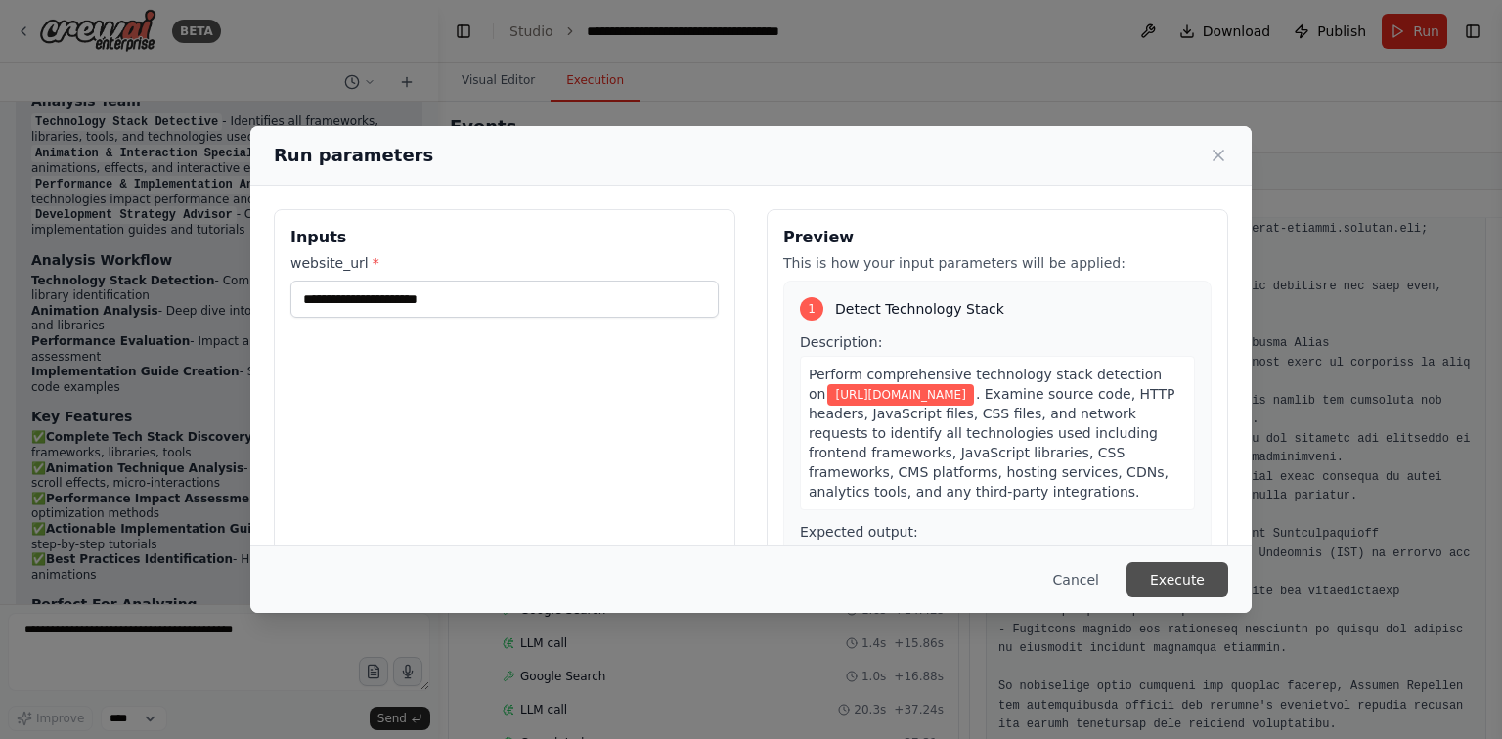
click at [1168, 577] on button "Execute" at bounding box center [1177, 579] width 102 height 35
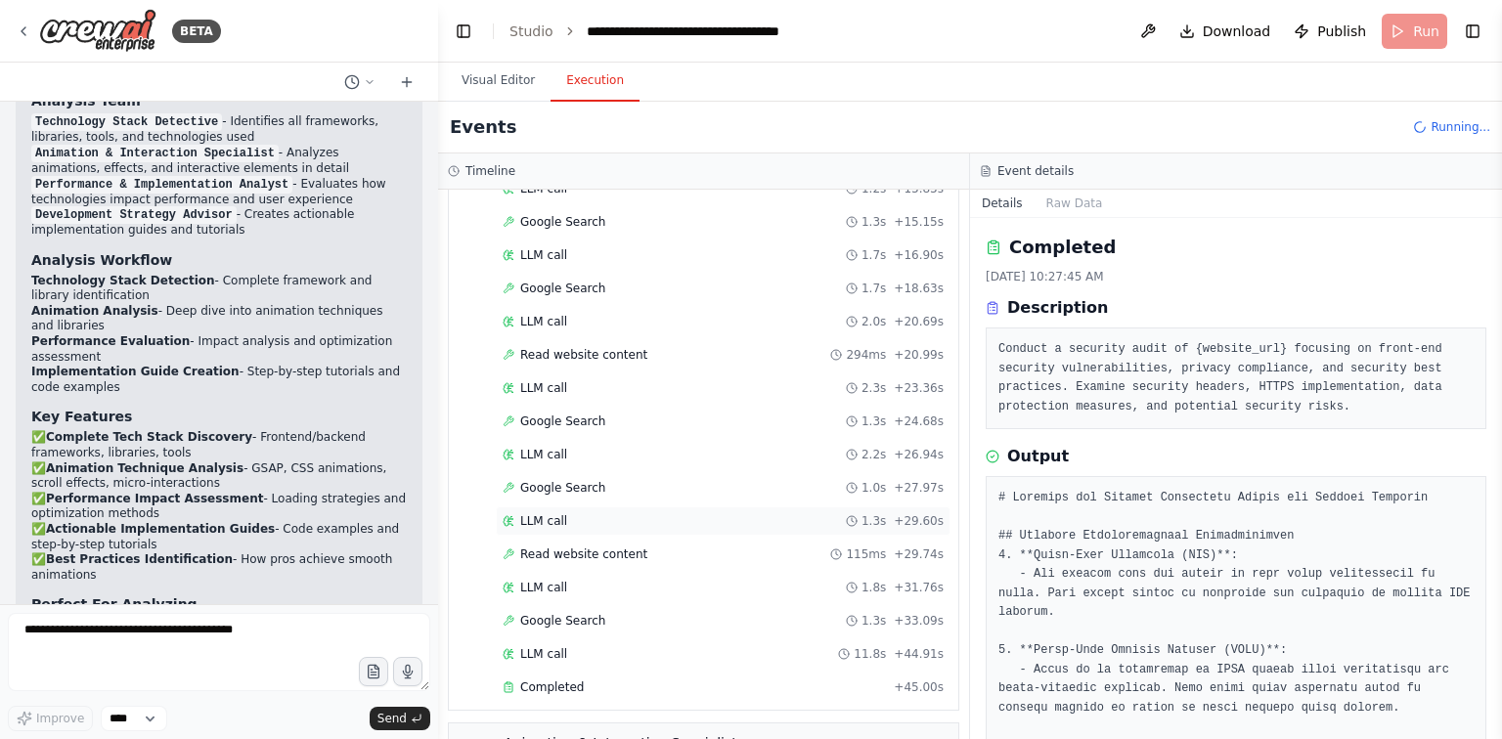
scroll to position [447, 0]
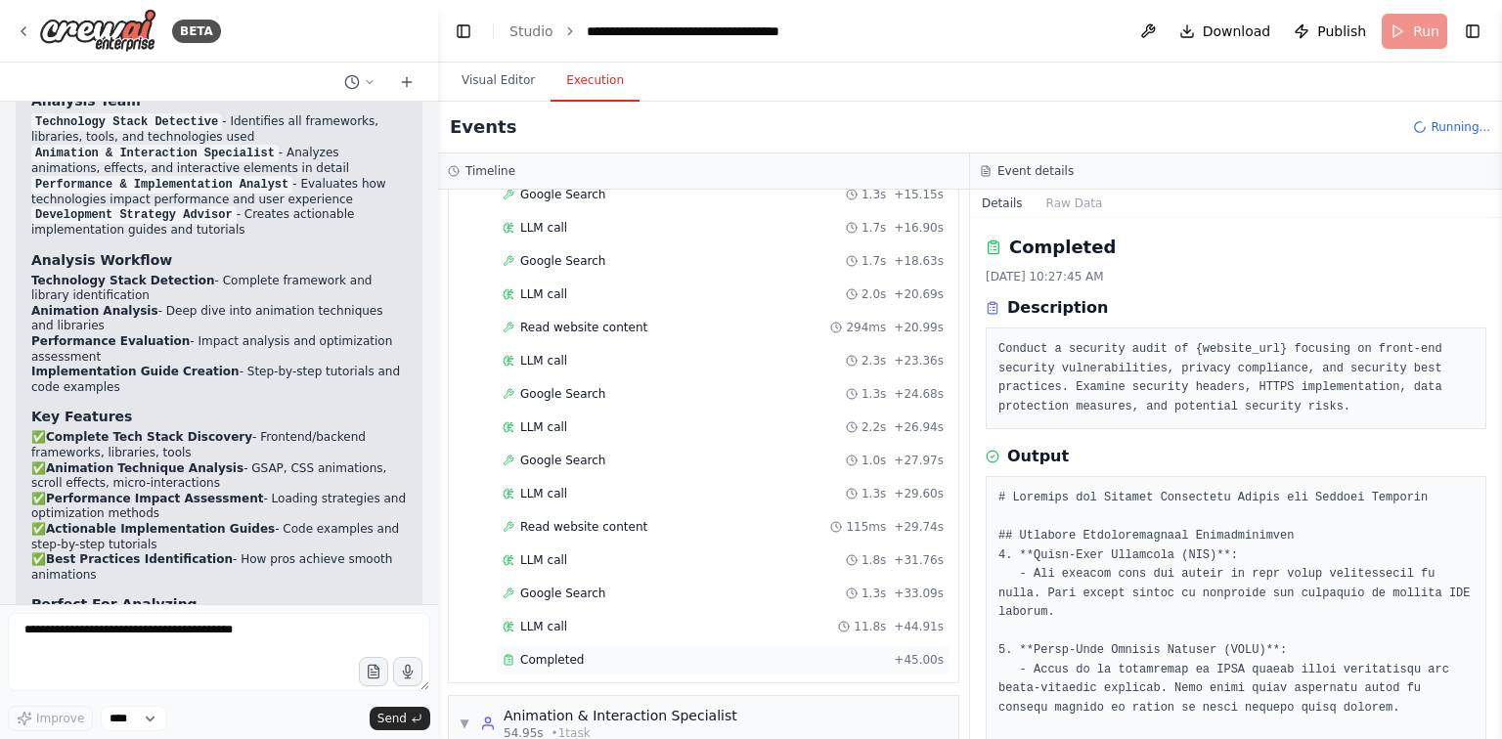
click at [770, 660] on div "Completed + 45.00s" at bounding box center [723, 659] width 455 height 29
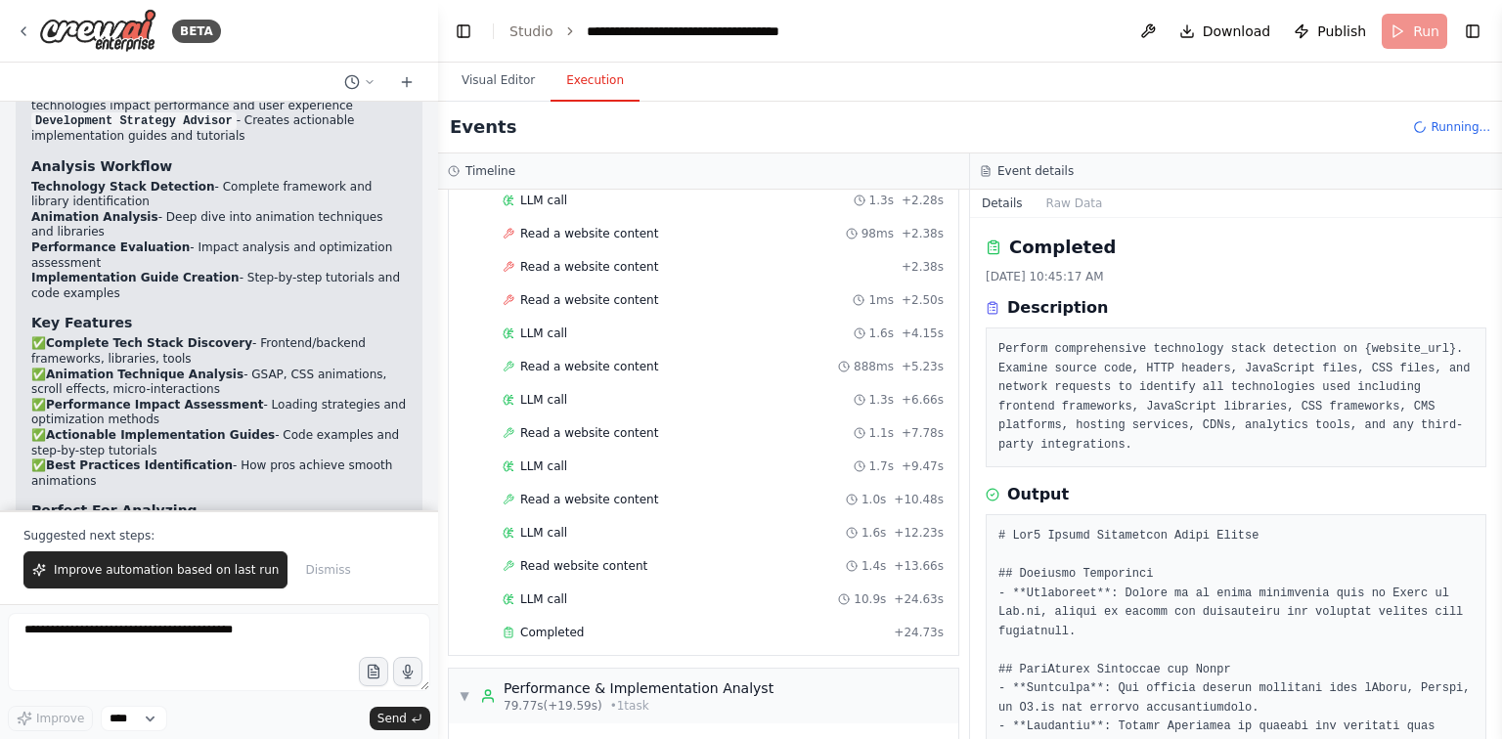
scroll to position [1229, 0]
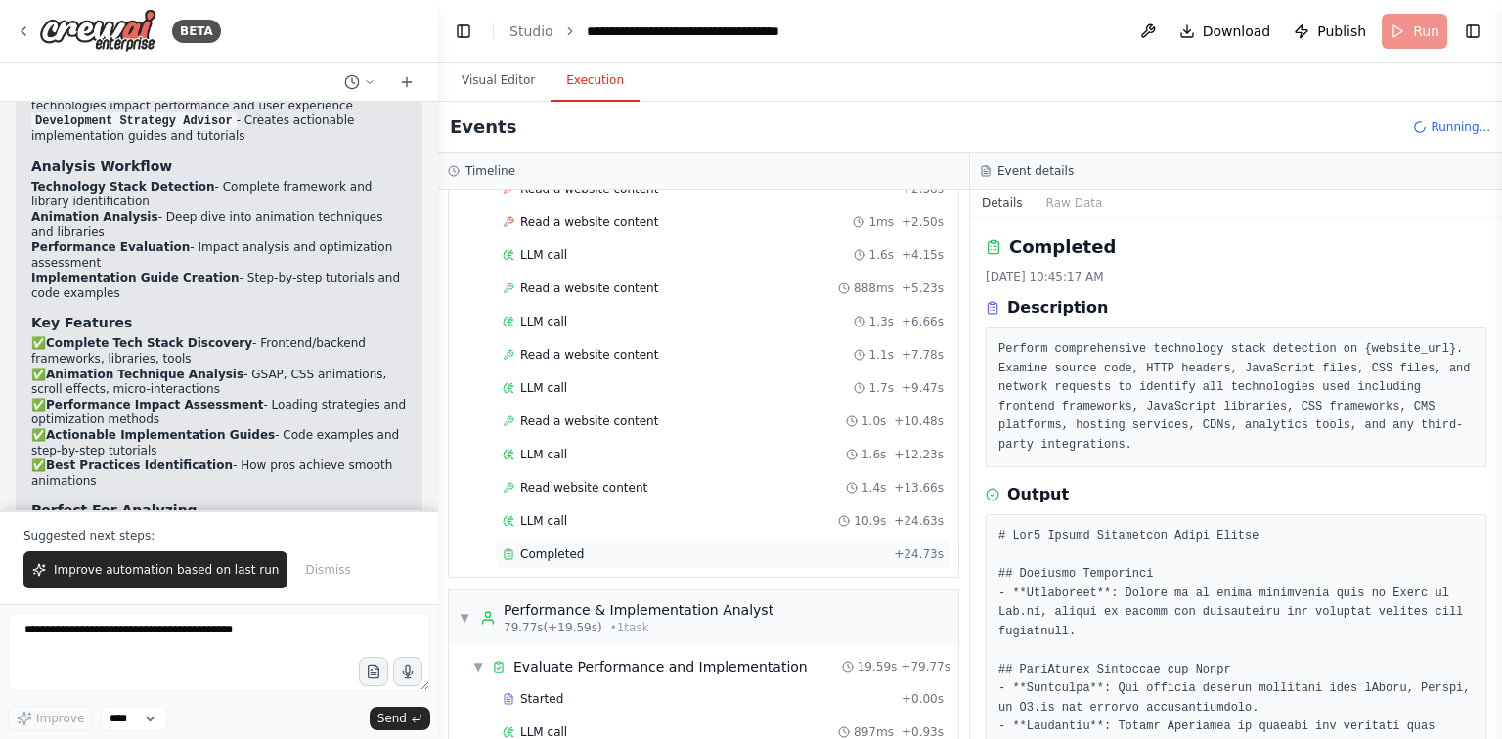
click at [768, 546] on div "Completed" at bounding box center [693, 554] width 383 height 16
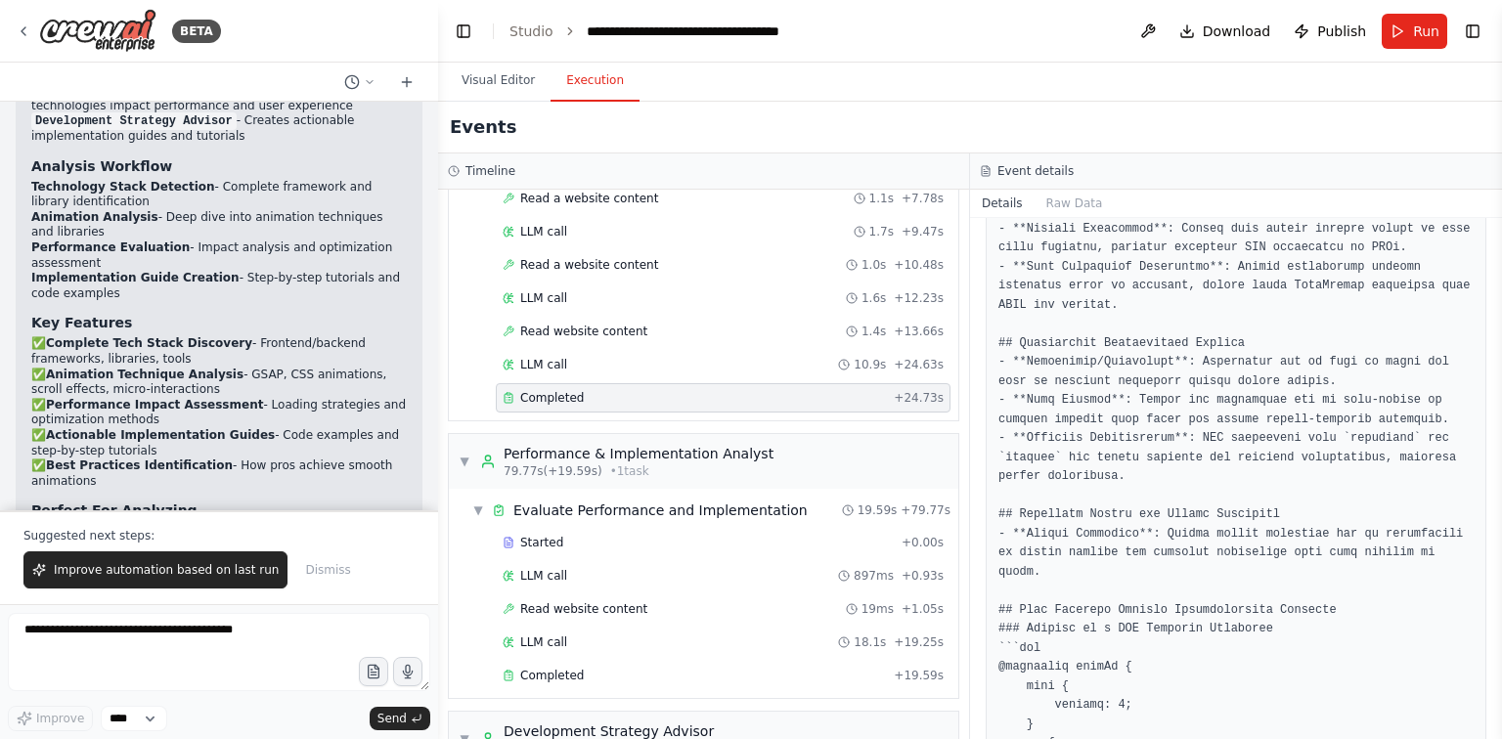
scroll to position [939, 0]
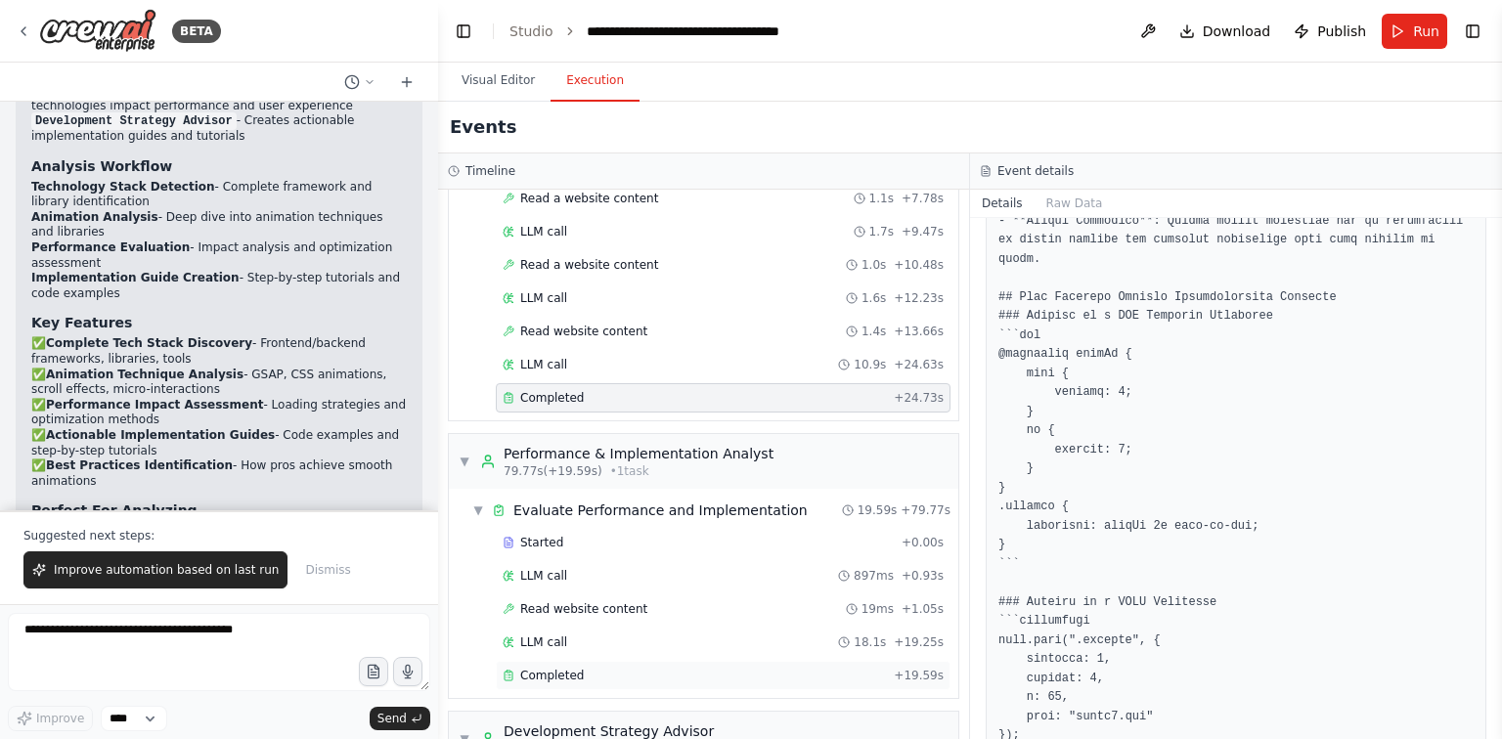
click at [748, 668] on div "Completed" at bounding box center [693, 676] width 383 height 16
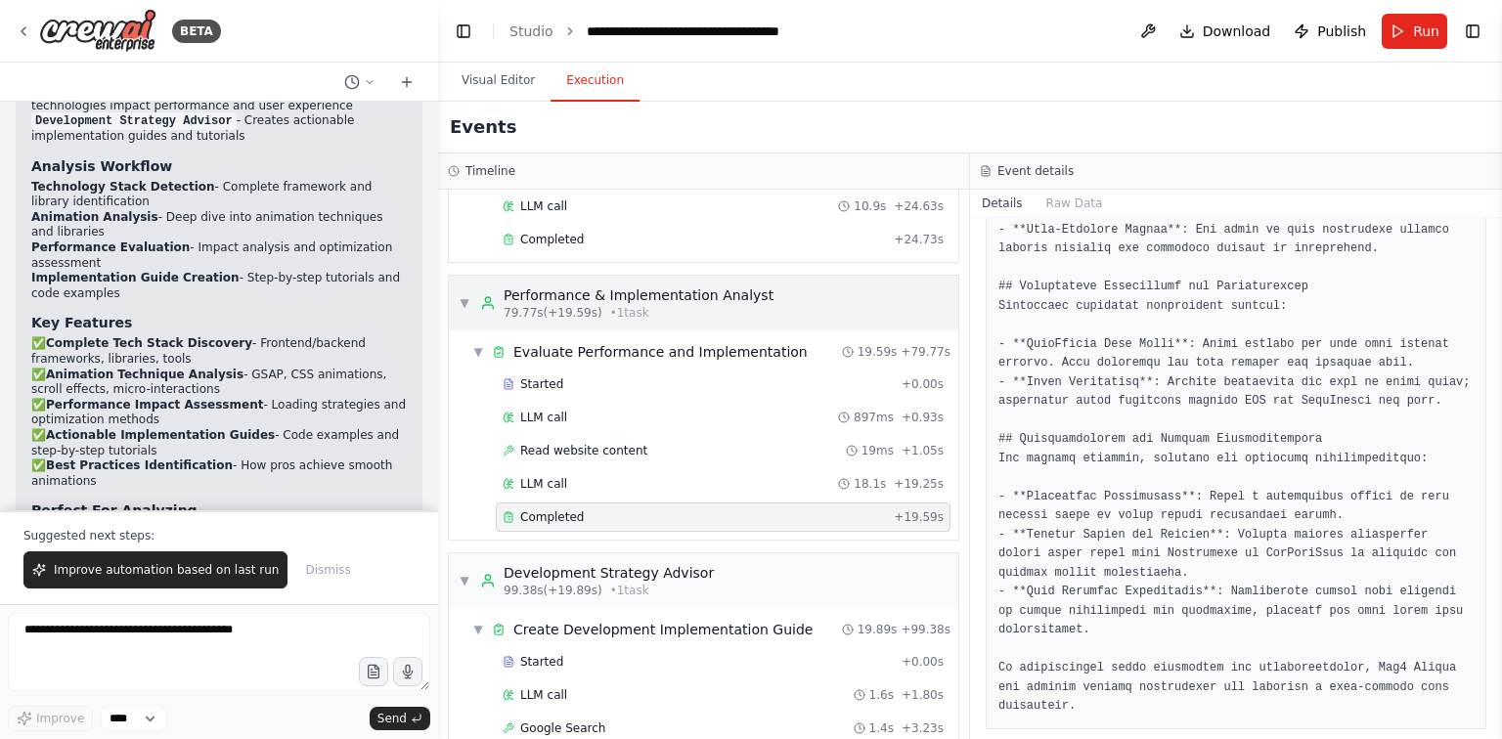
scroll to position [1622, 0]
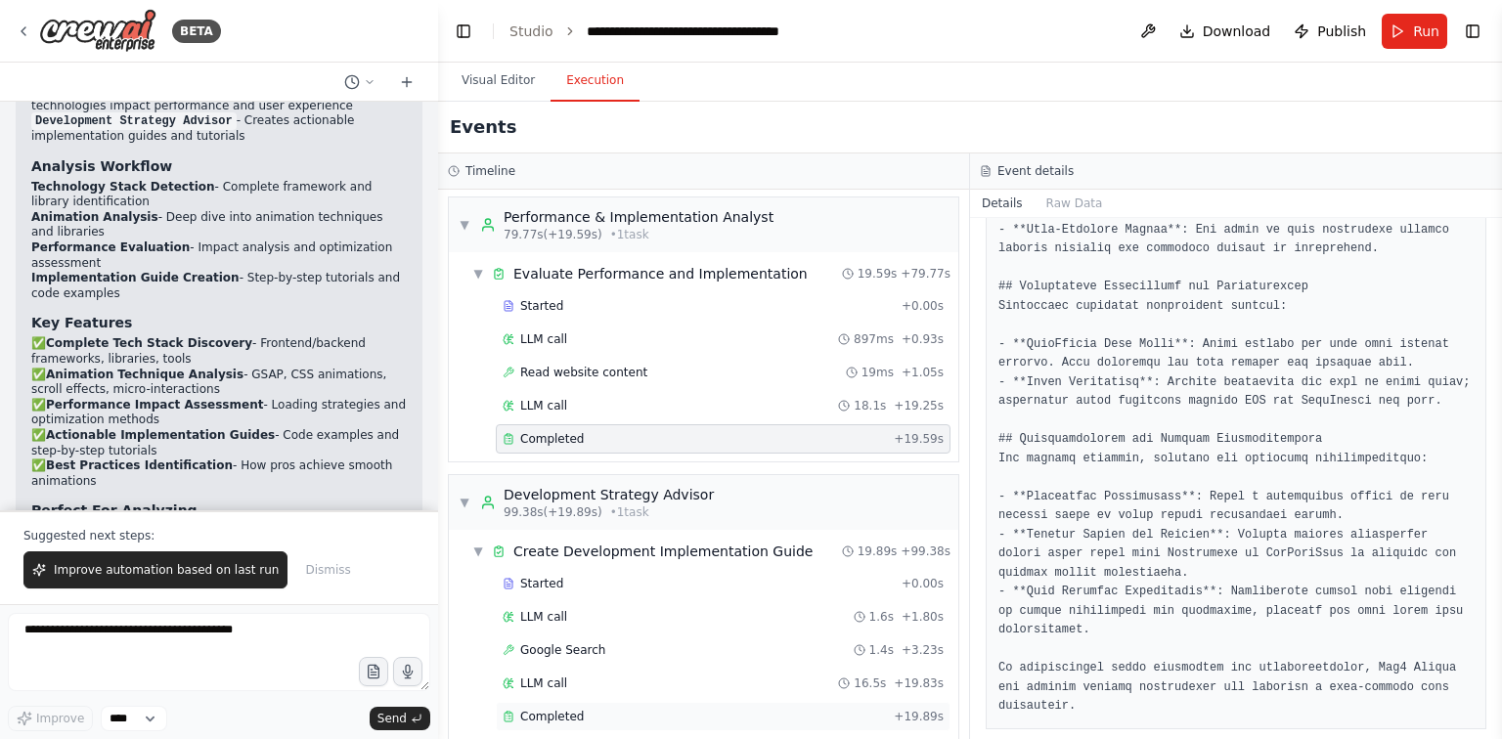
click at [587, 709] on div "Completed" at bounding box center [693, 717] width 383 height 16
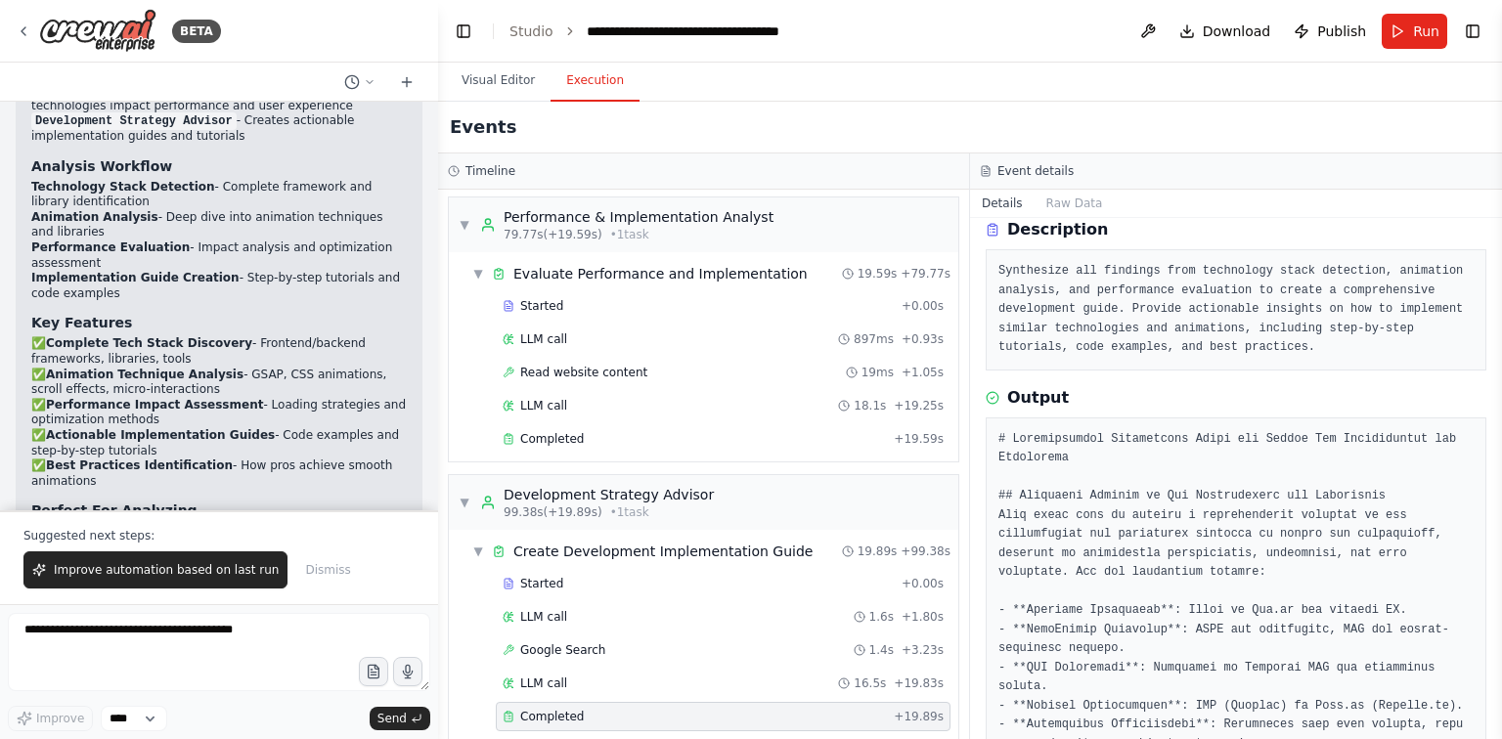
scroll to position [6139, 0]
